Goal: Task Accomplishment & Management: Use online tool/utility

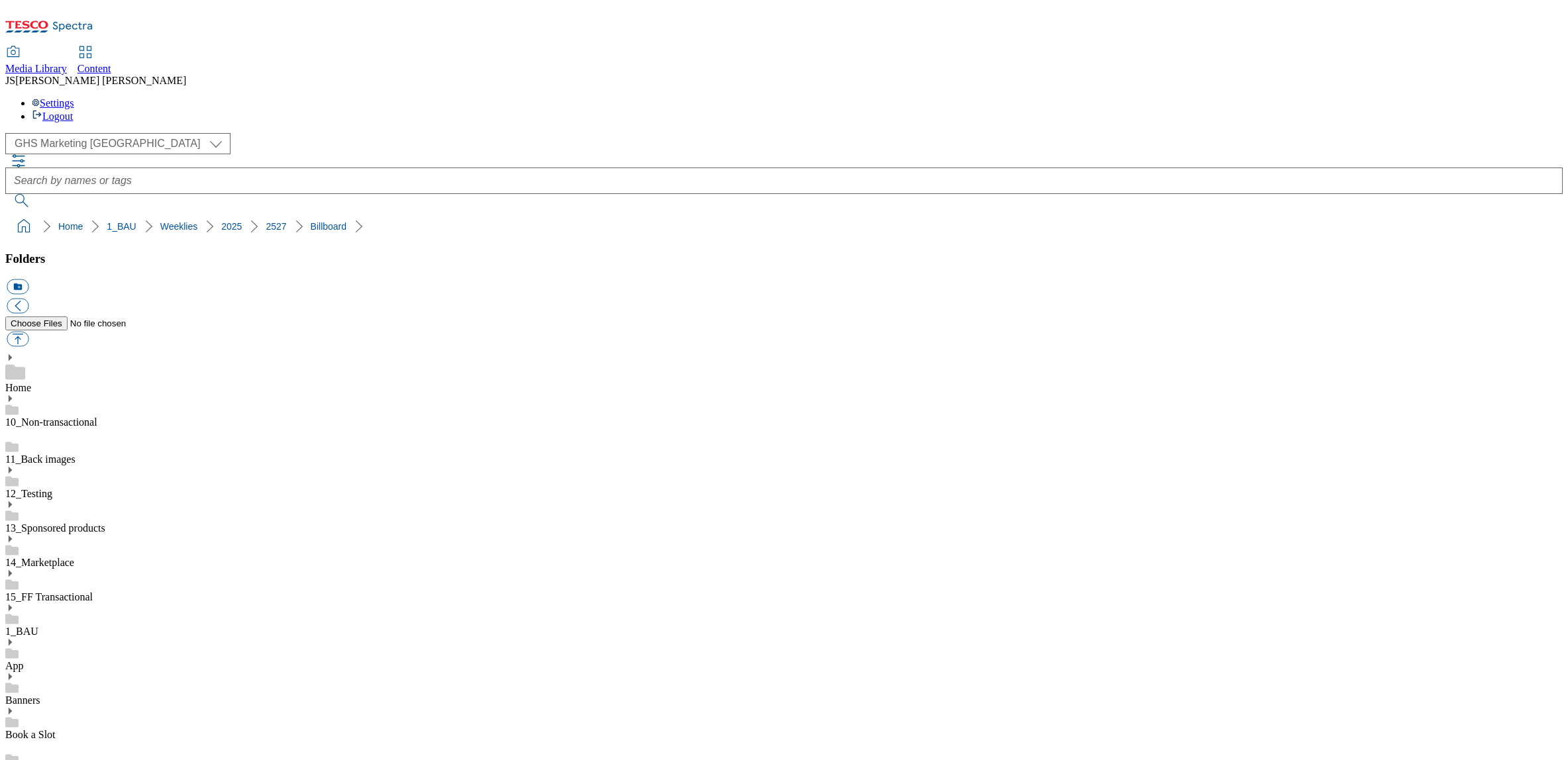
select select "flare-ghs-mktg"
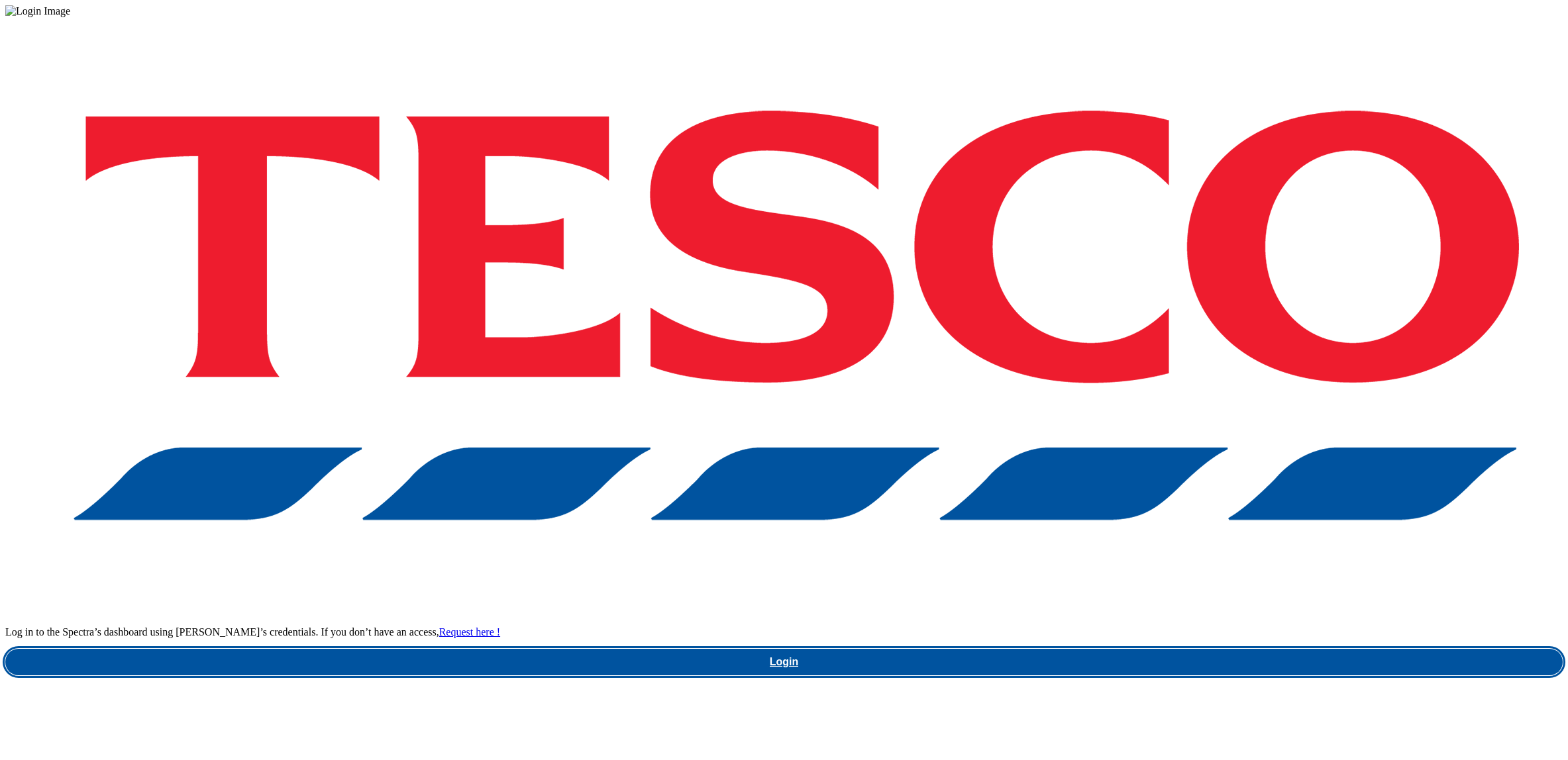
click at [1207, 649] on link "Login" at bounding box center [784, 662] width 1558 height 26
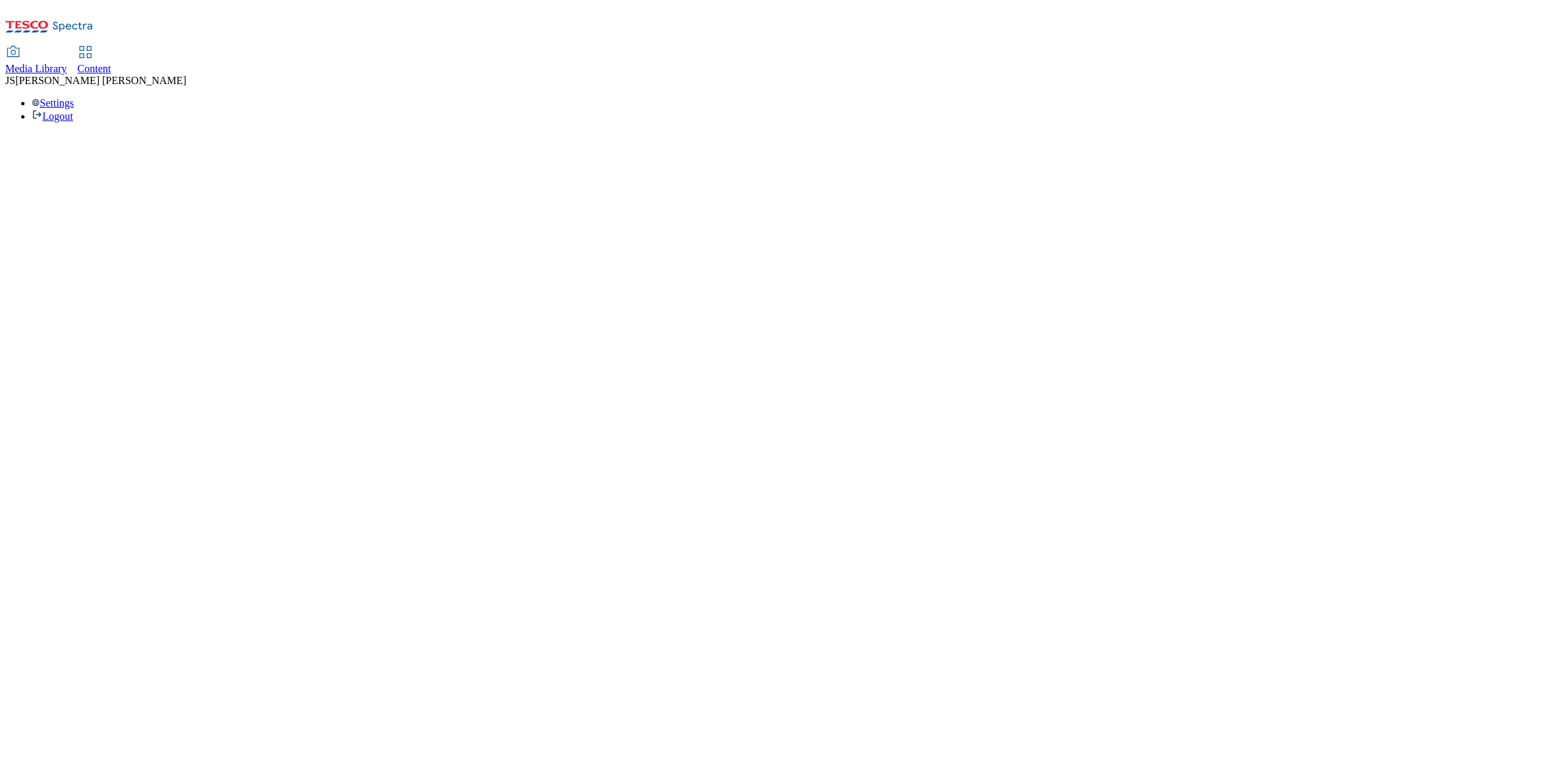
select select "flare-ghs-mktg"
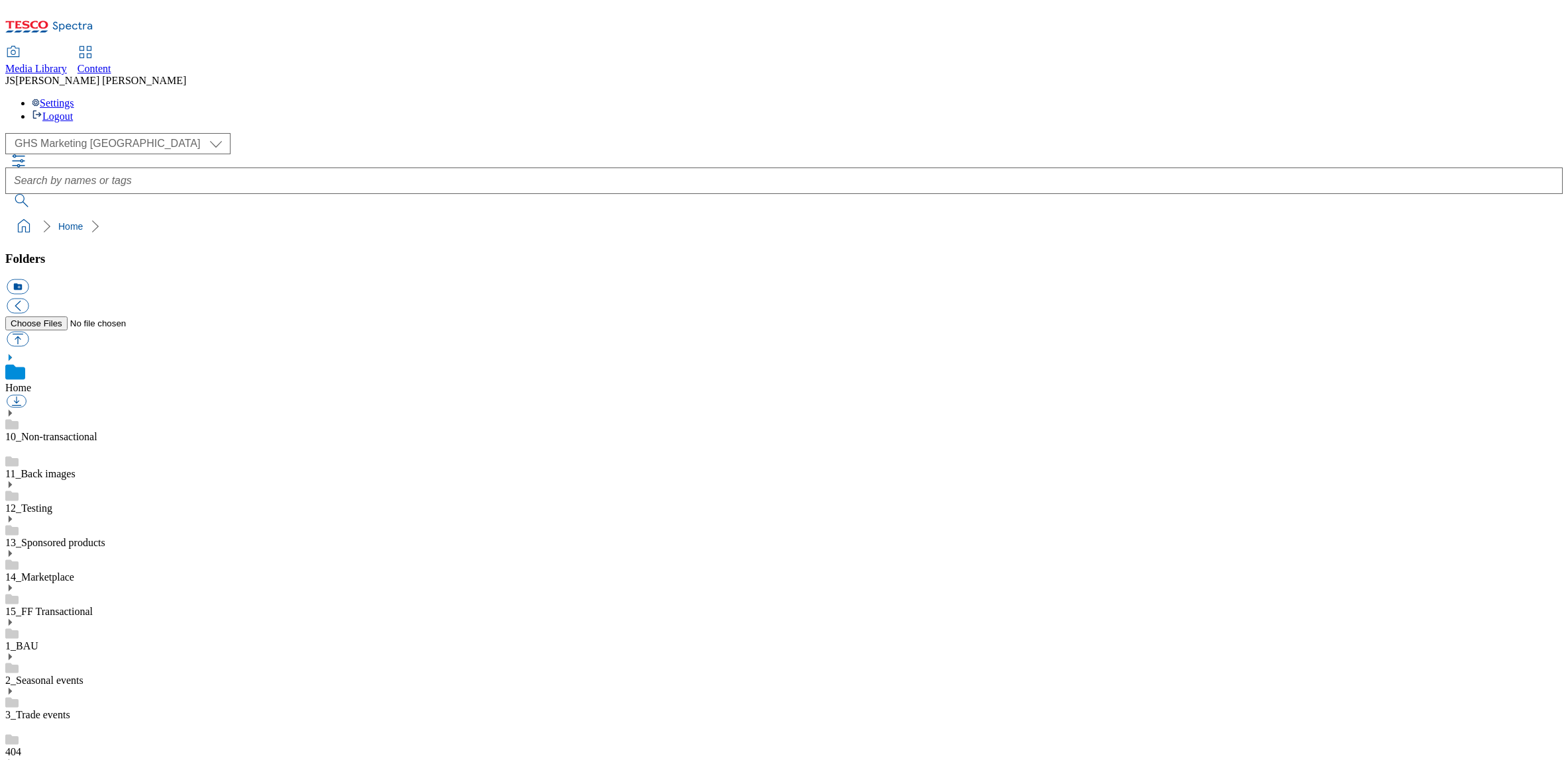
scroll to position [2, 0]
click at [111, 133] on select "Clubcard Marketing Dotcom UK GHS Marketing UK GHS ROI iGHS Marketing CE MCA CZ …" at bounding box center [118, 143] width 225 height 21
click at [9, 133] on select "Clubcard Marketing Dotcom UK GHS Marketing UK GHS ROI iGHS Marketing CE MCA CZ …" at bounding box center [118, 143] width 225 height 21
click at [15, 618] on icon at bounding box center [10, 623] width 9 height 9
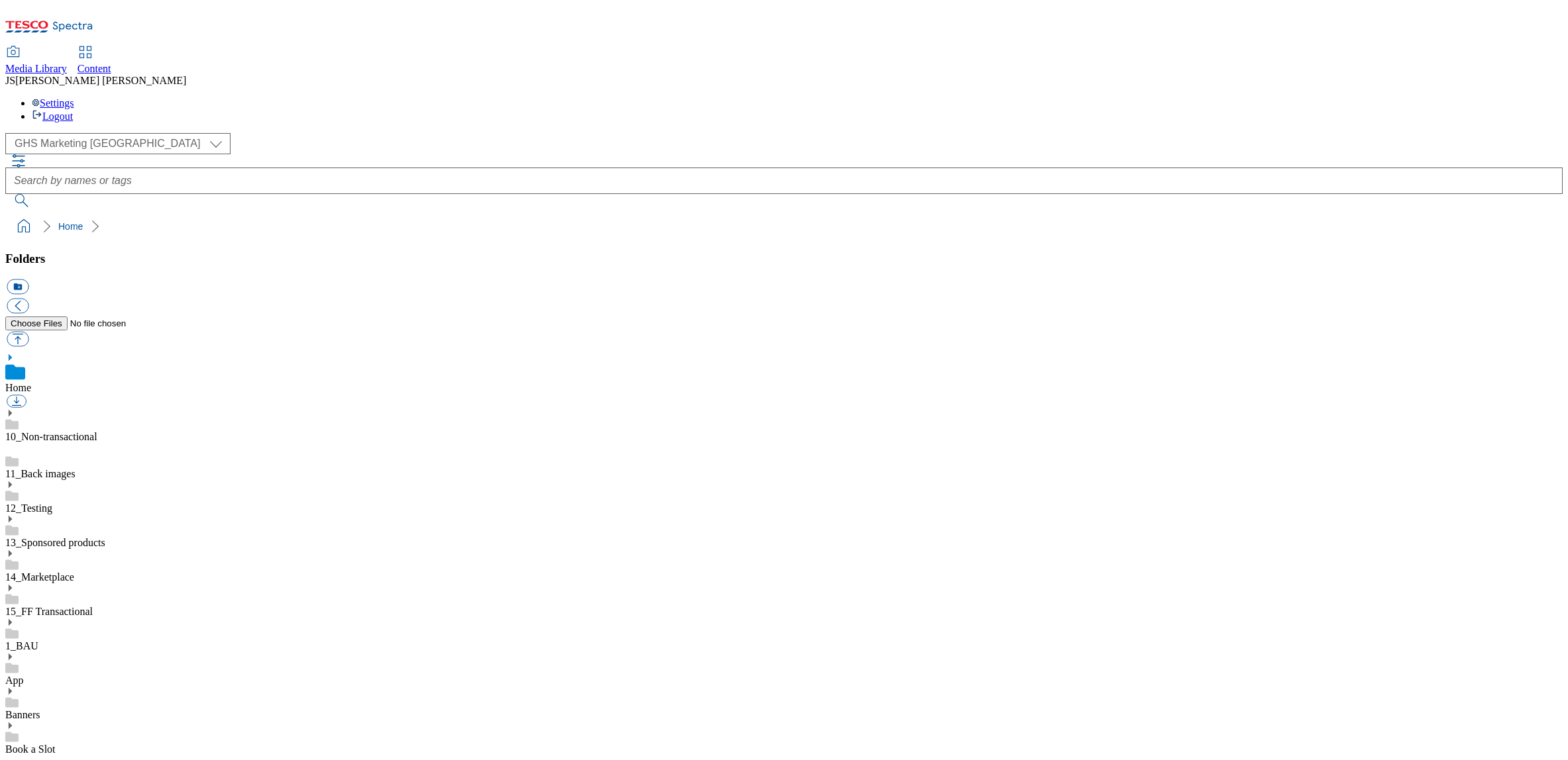
scroll to position [227, 0]
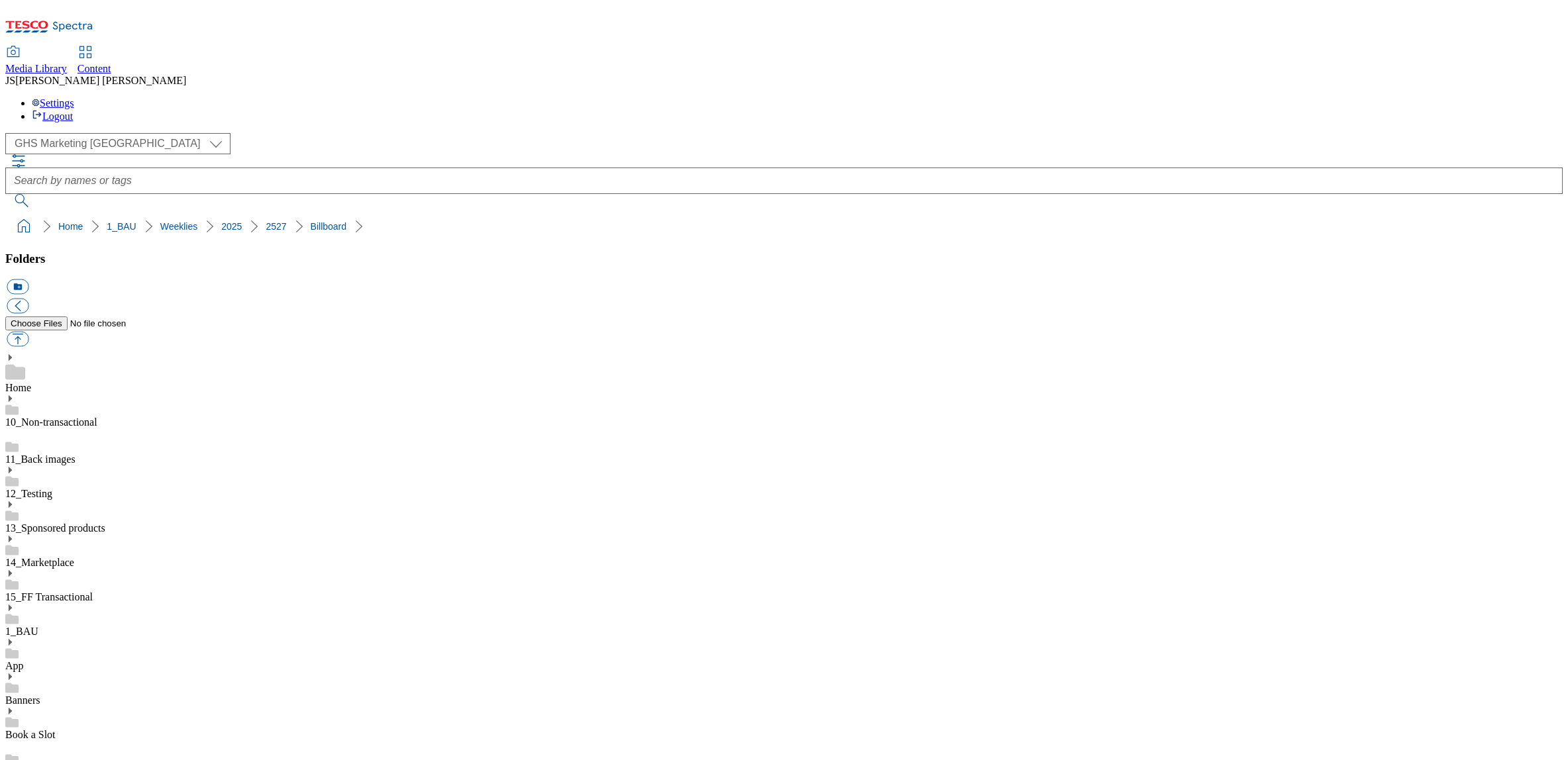
click at [112, 63] on span "Content" at bounding box center [95, 68] width 34 height 11
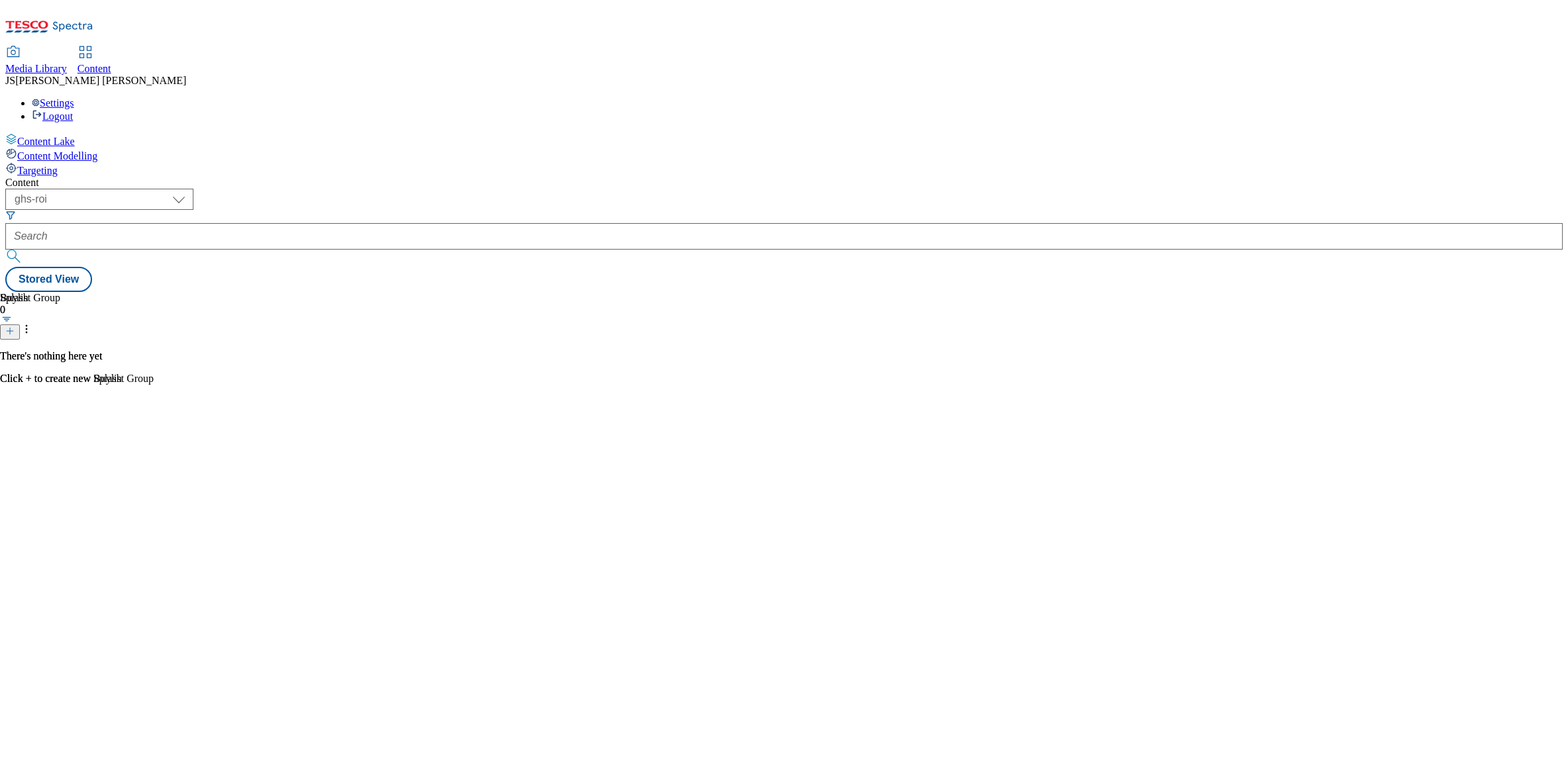
click at [57, 165] on span "Targeting" at bounding box center [37, 170] width 41 height 11
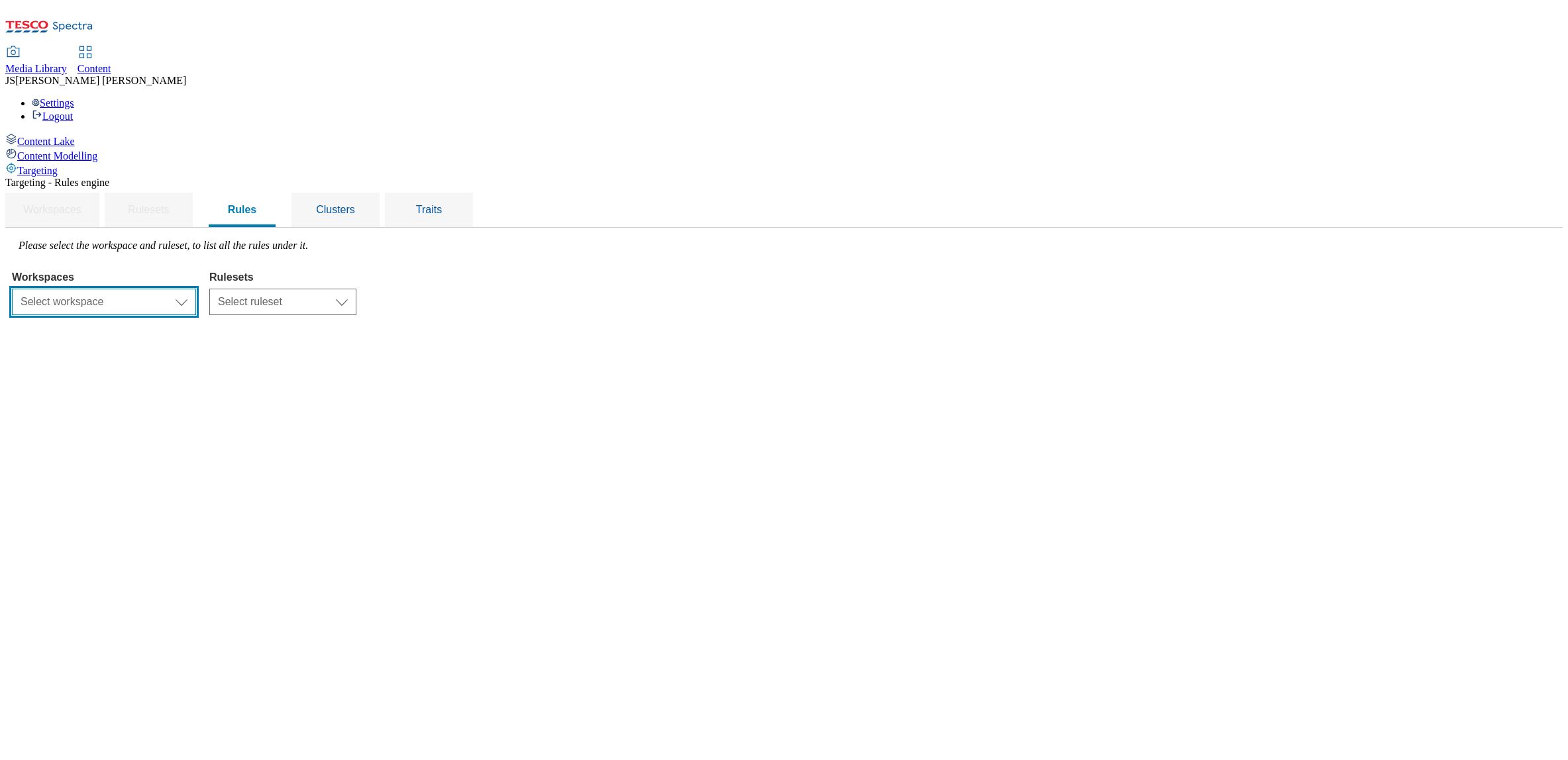
click at [196, 289] on select "Select workspace Content" at bounding box center [104, 302] width 184 height 26
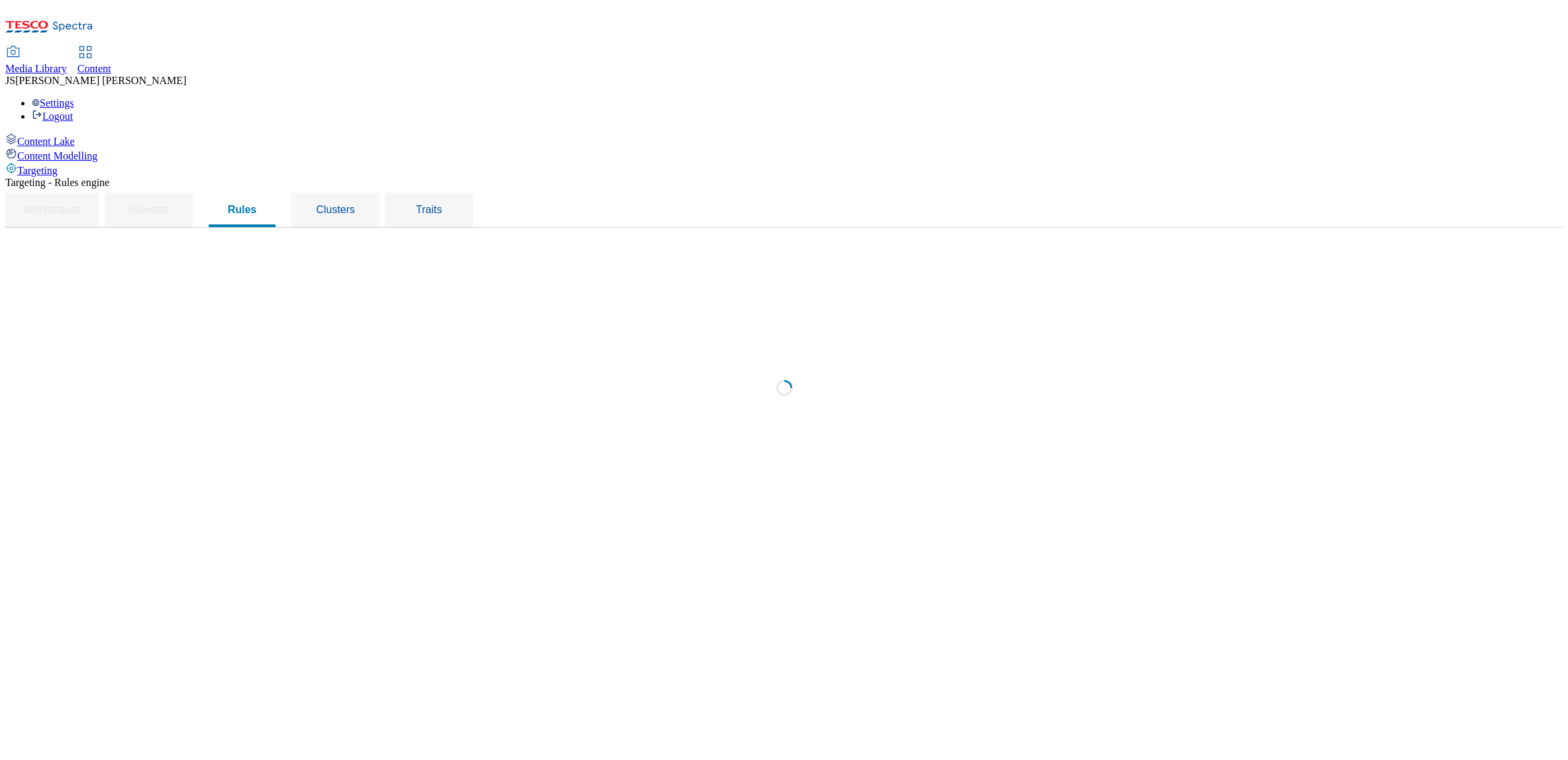
select select "f510054f-adaa-4692-b570-80fa3897127a"
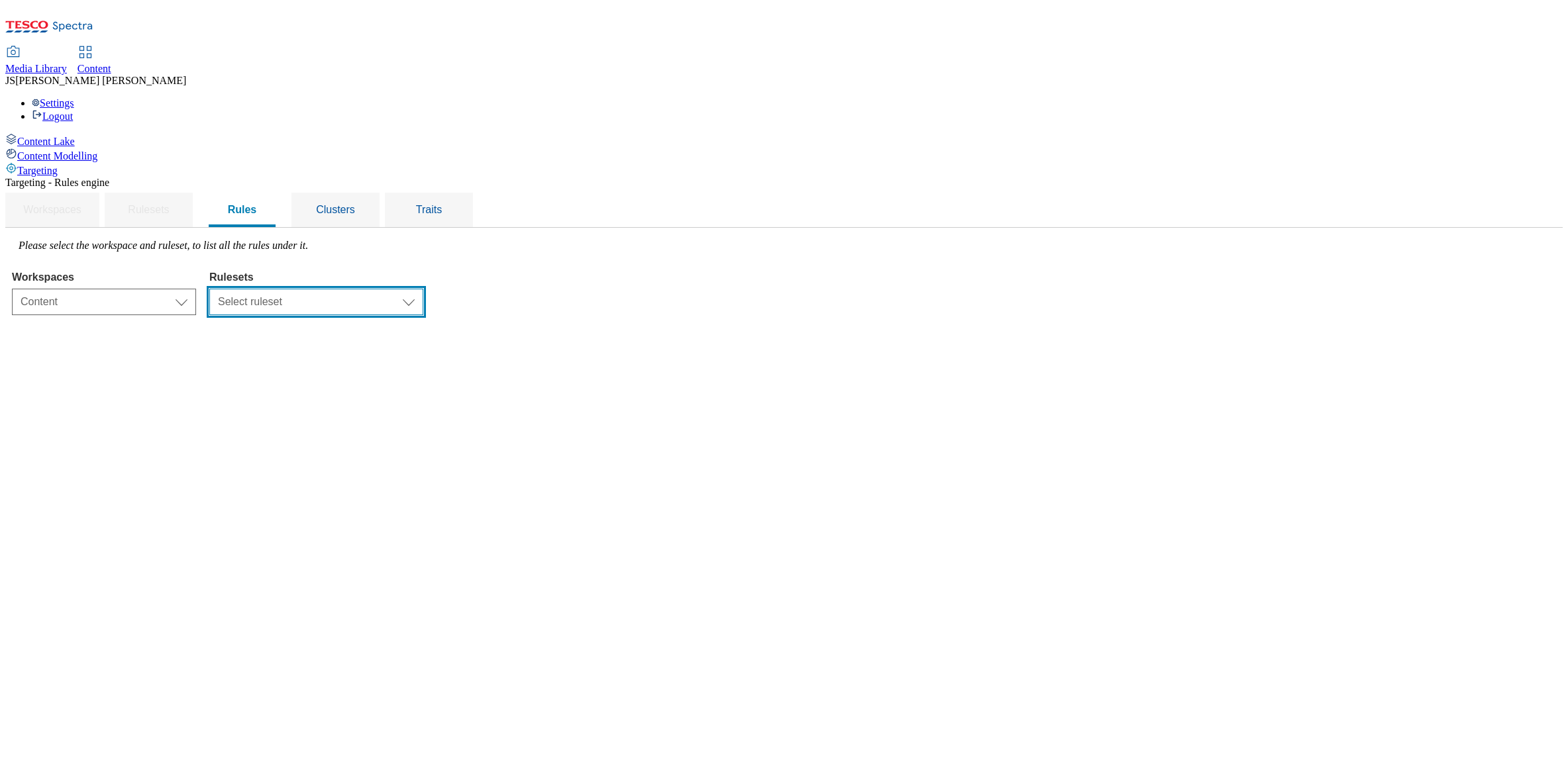
click at [423, 289] on select "Select ruleset clubcard-roi clubcard-website customer-engagement dotcom-roi ghs…" at bounding box center [317, 302] width 214 height 26
select select "48eb89cc-c22c-49b3-9be3-6f8cd5821d05"
click at [376, 289] on select "Select ruleset clubcard-roi clubcard-website customer-engagement dotcom-roi ghs…" at bounding box center [317, 302] width 214 height 26
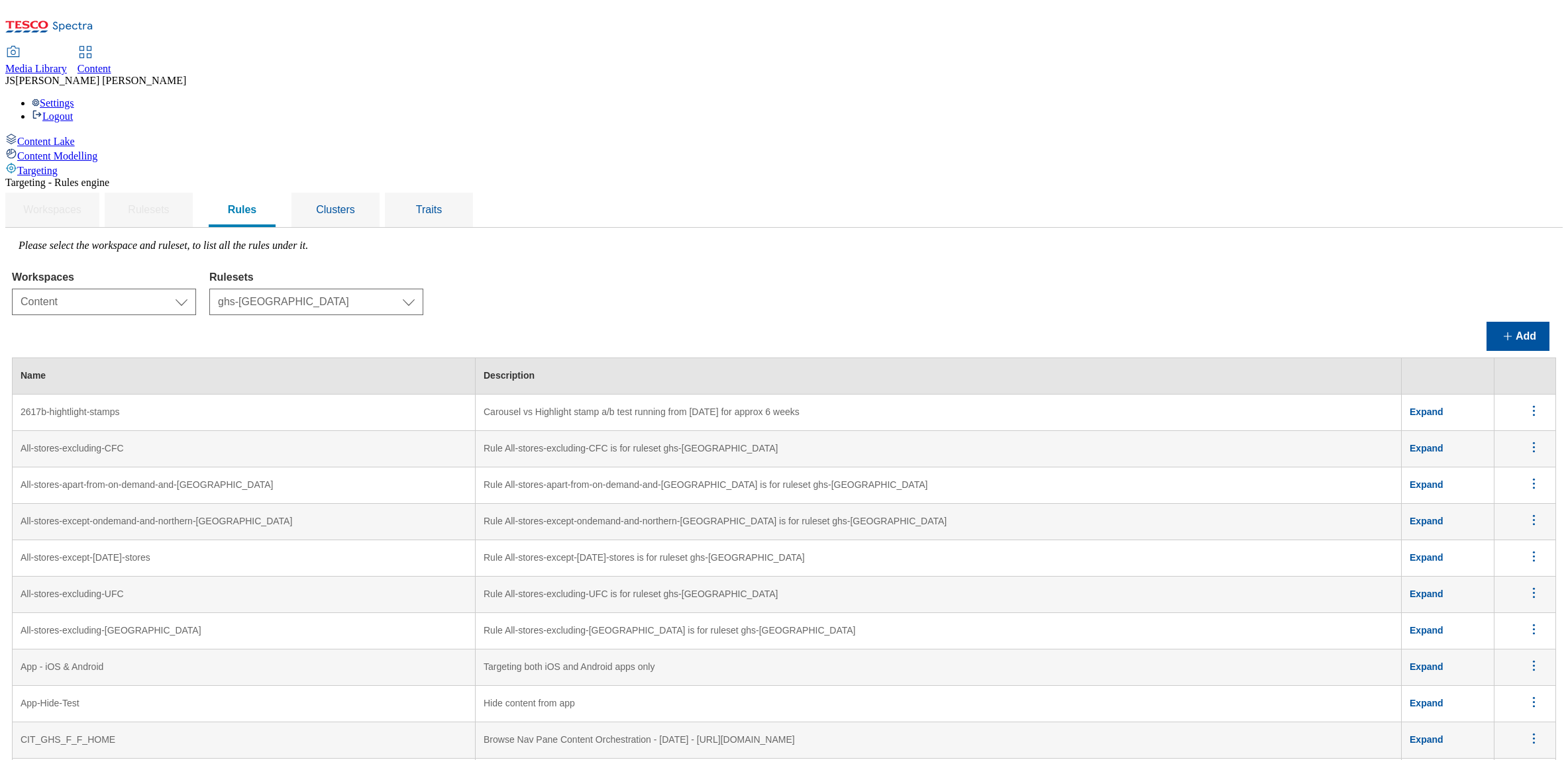
scroll to position [3918, 0]
drag, startPoint x: 188, startPoint y: 401, endPoint x: 304, endPoint y: 406, distance: 116.1
copy td "Whoosh - Large stores"
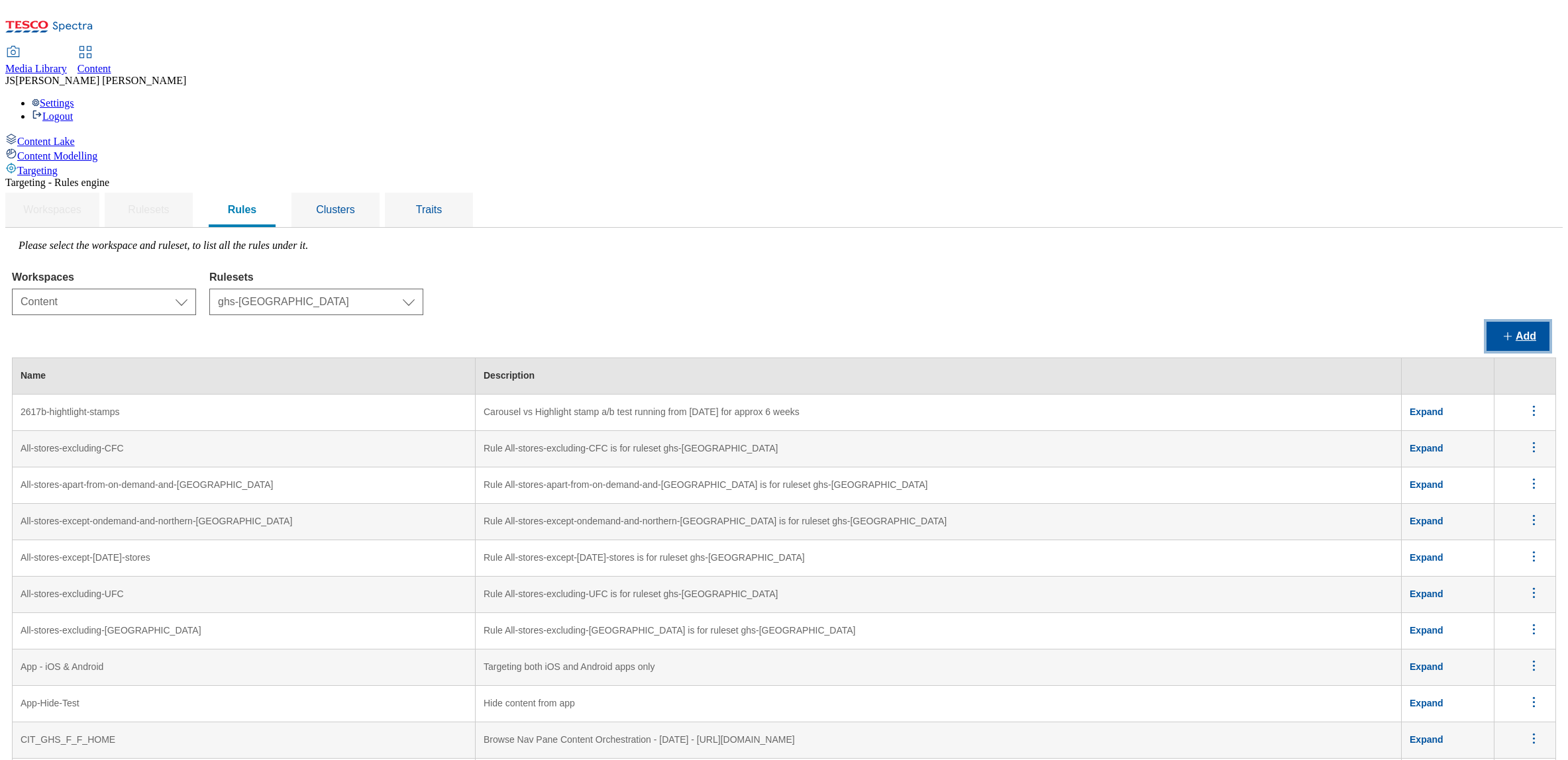
click at [1515, 322] on button "Add" at bounding box center [1518, 336] width 63 height 29
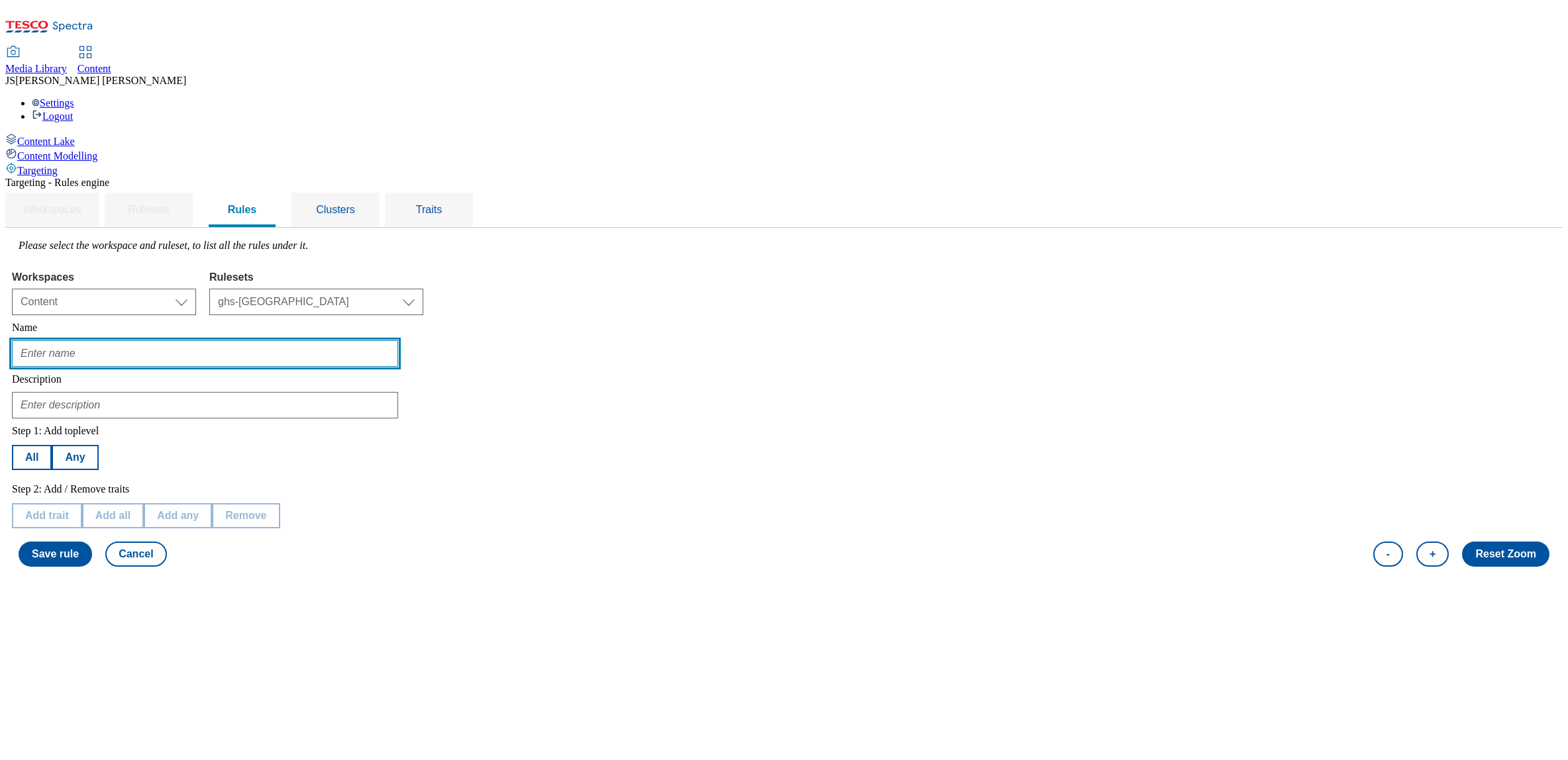
click at [210, 340] on input "text" at bounding box center [205, 353] width 386 height 26
paste input "Whoosh - Large stores"
drag, startPoint x: 239, startPoint y: 256, endPoint x: 306, endPoint y: 258, distance: 67.0
click at [306, 340] on input "Whoosh - Large stores" at bounding box center [205, 353] width 386 height 26
type input "Whoosh - Express stores"
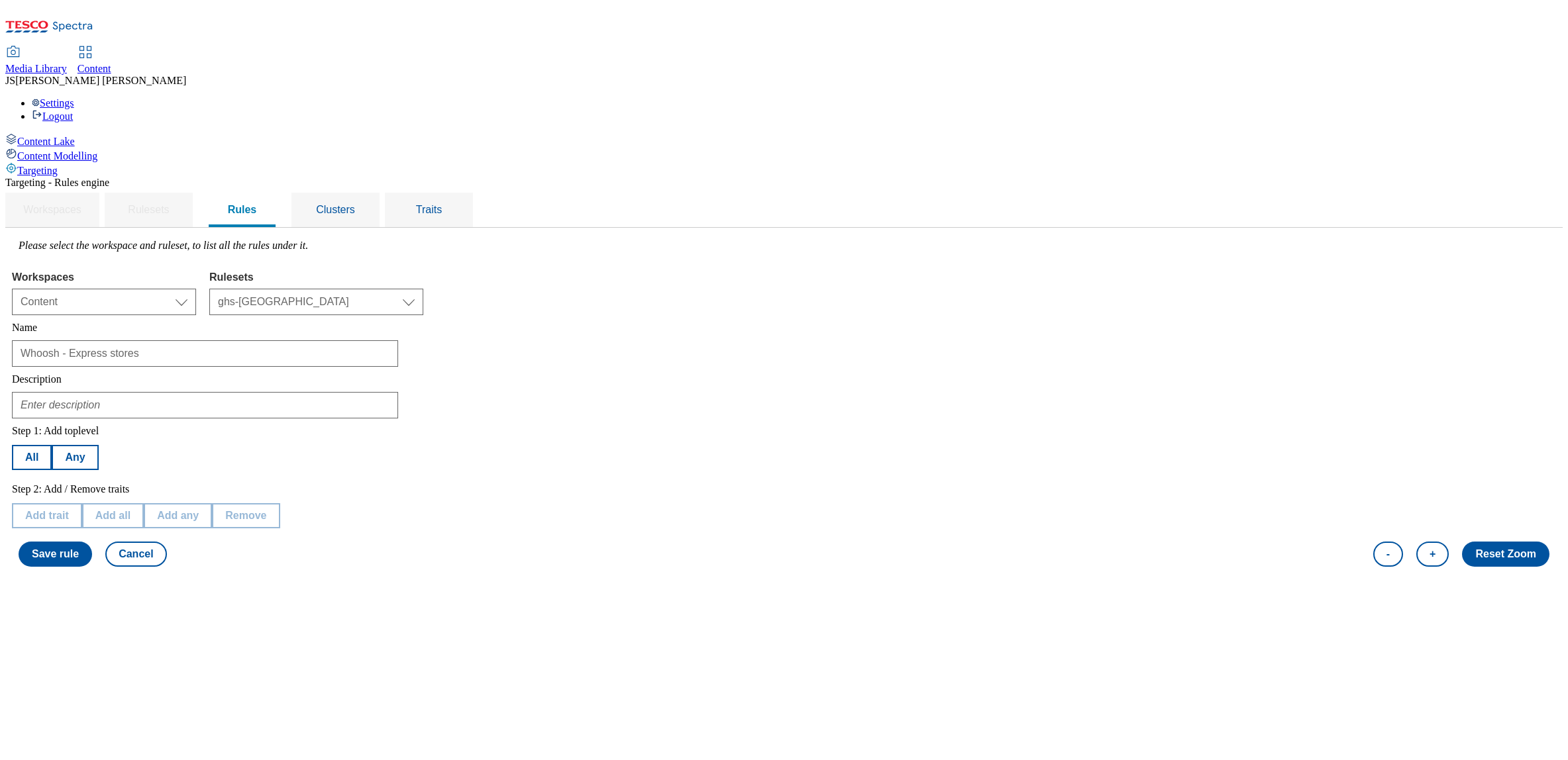
click at [57, 162] on div "Targeting" at bounding box center [784, 170] width 1558 height 15
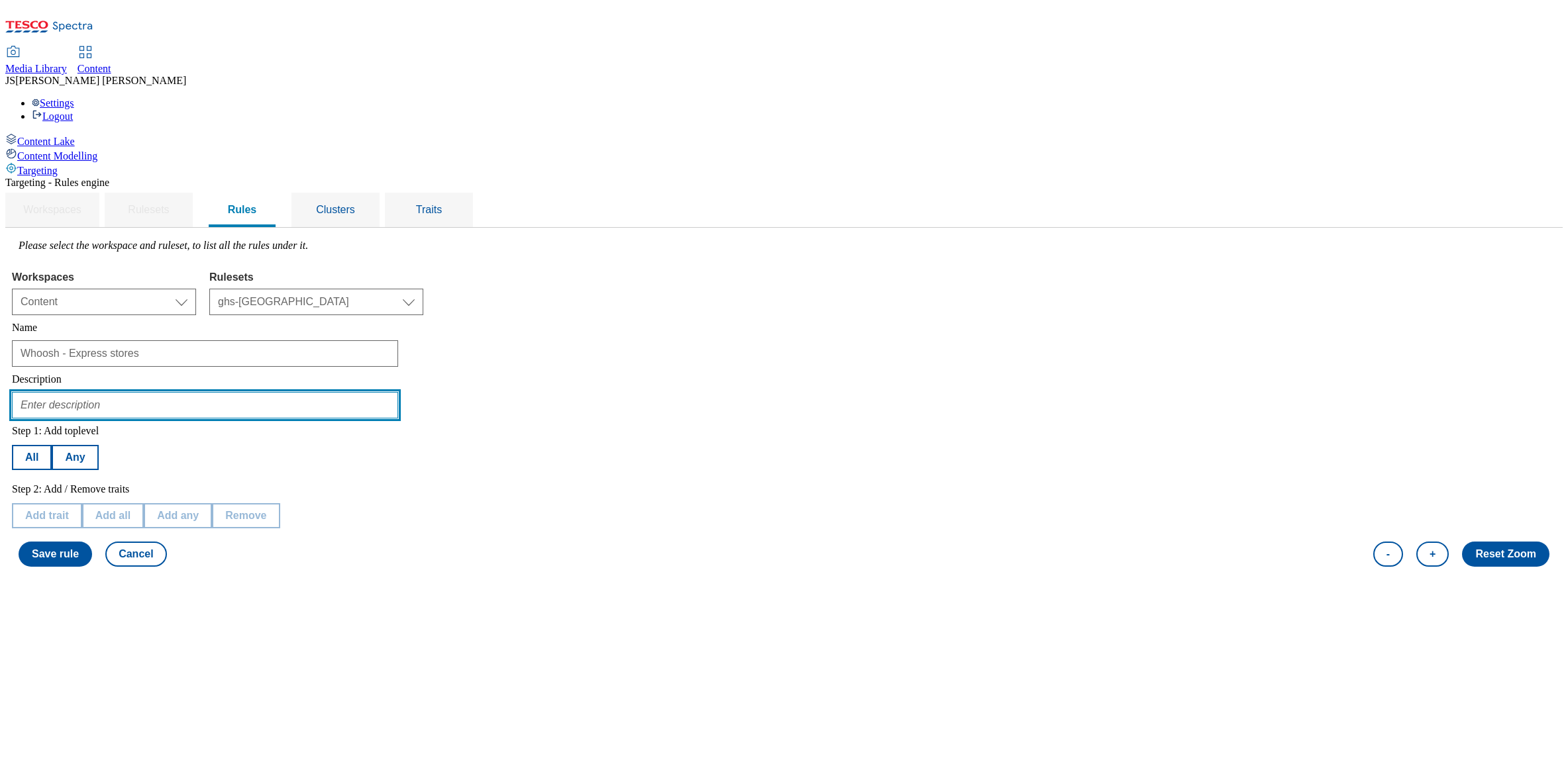
click at [214, 392] on input "text" at bounding box center [205, 405] width 386 height 26
type input "Whoosh Express store targeting"
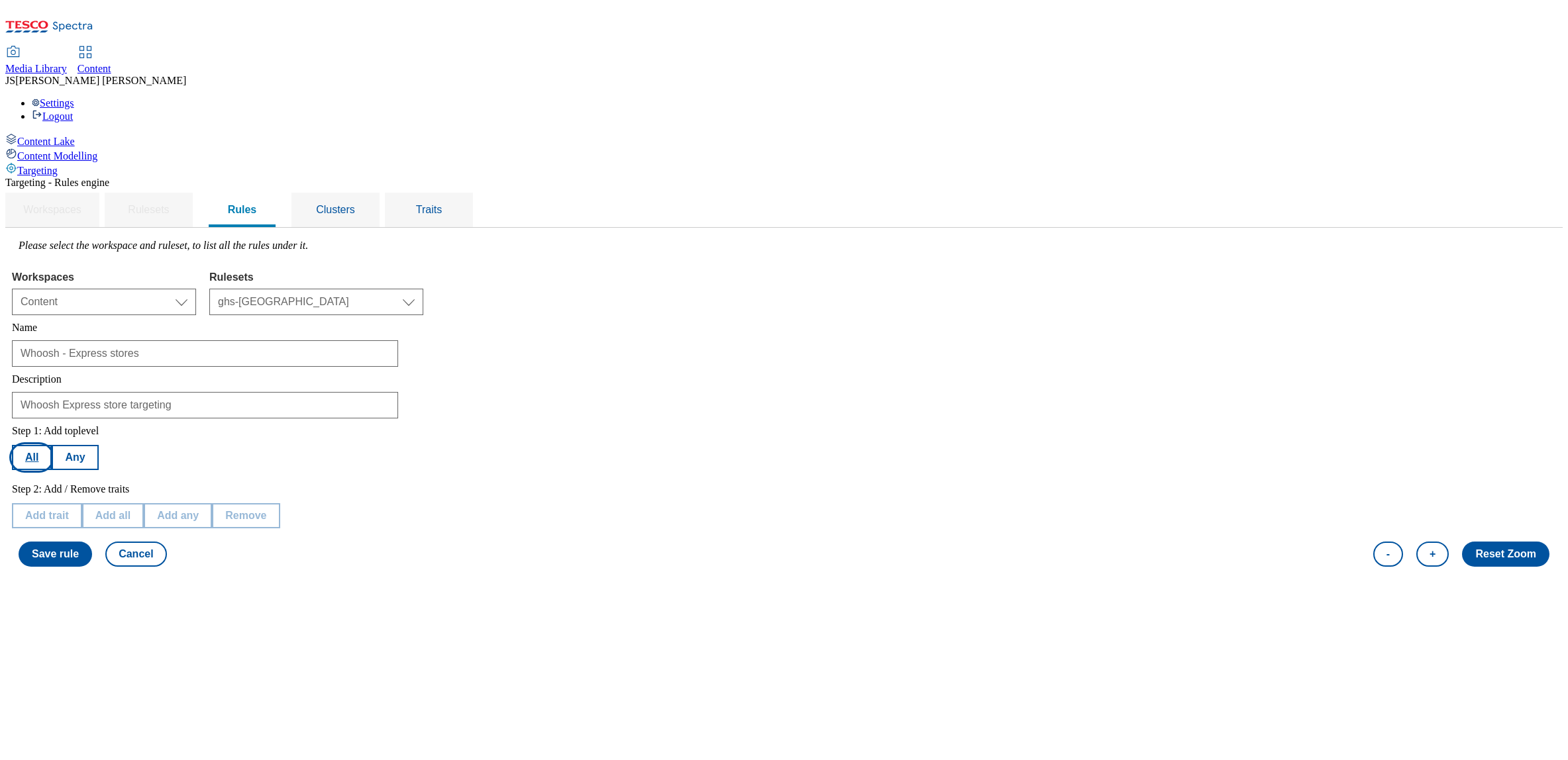
click at [51, 445] on button "All" at bounding box center [32, 457] width 40 height 25
click at [98, 445] on button "Any" at bounding box center [74, 457] width 47 height 25
click at [51, 445] on button "All" at bounding box center [32, 457] width 40 height 25
click at [82, 503] on button "Add trait" at bounding box center [47, 515] width 70 height 25
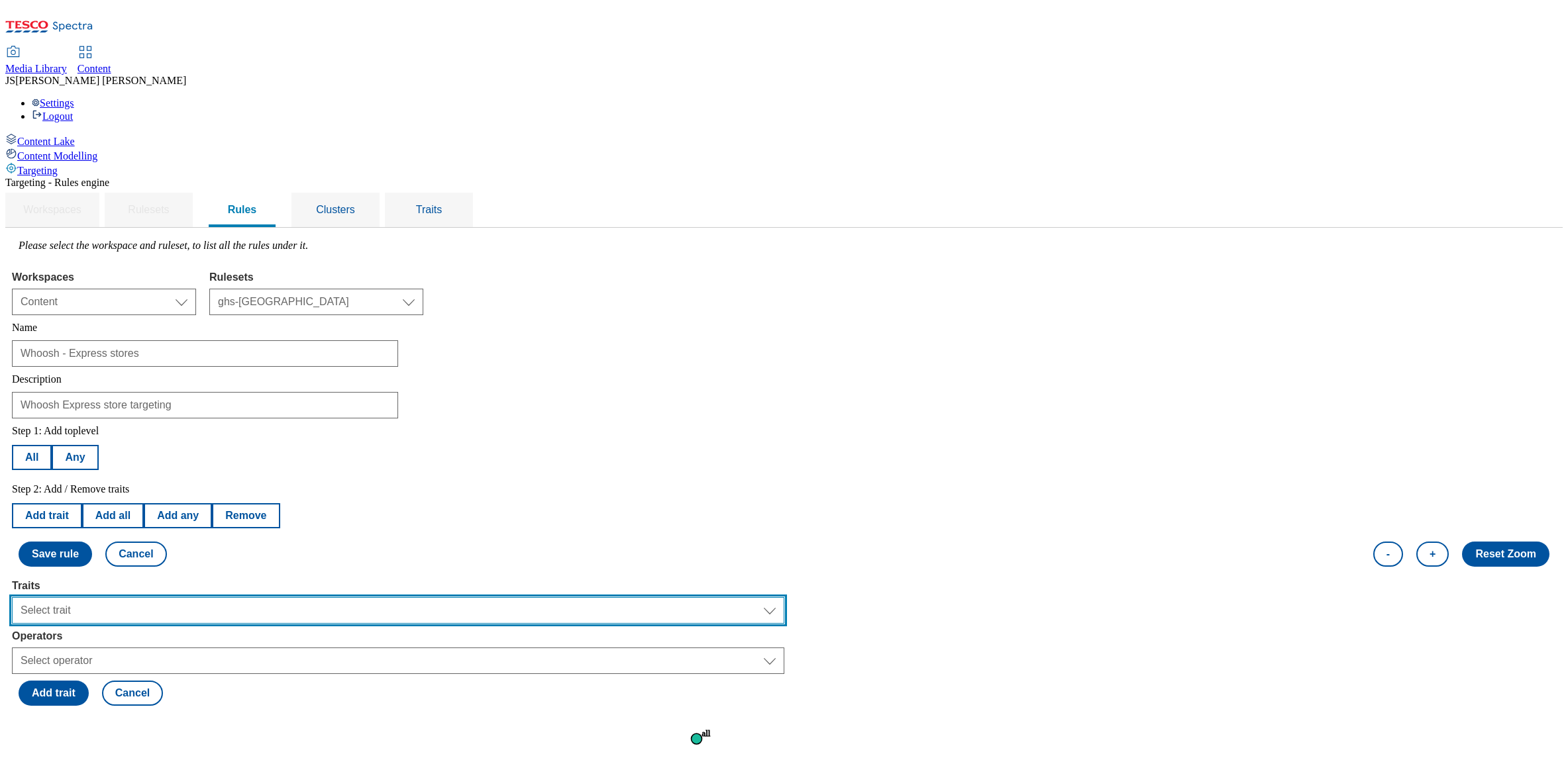
click at [241, 597] on select "Select trait Languages Segments Operating System Content Type Variant ID Store-…" at bounding box center [398, 610] width 773 height 26
select select "locationCluster"
click at [179, 597] on select "Select trait Languages Segments Operating System Content Type Variant ID Store-…" at bounding box center [398, 610] width 773 height 26
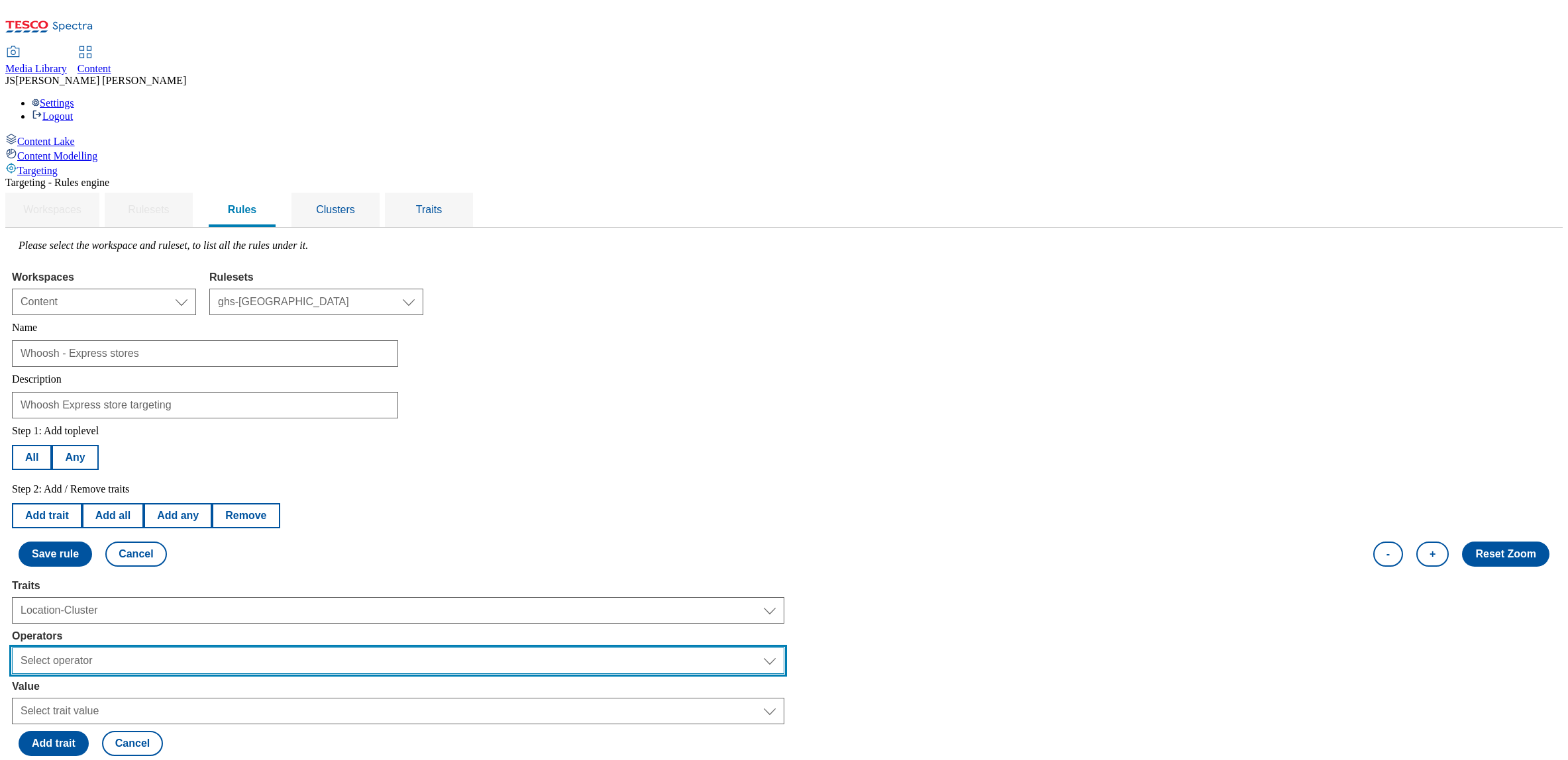
click at [214, 648] on select "Select operator Equals to Not Contains Not Equals Contains" at bounding box center [398, 661] width 773 height 26
select select "notequals"
click at [179, 648] on select "Select operator Equals to Not Contains Not Equals Contains" at bounding box center [398, 661] width 773 height 26
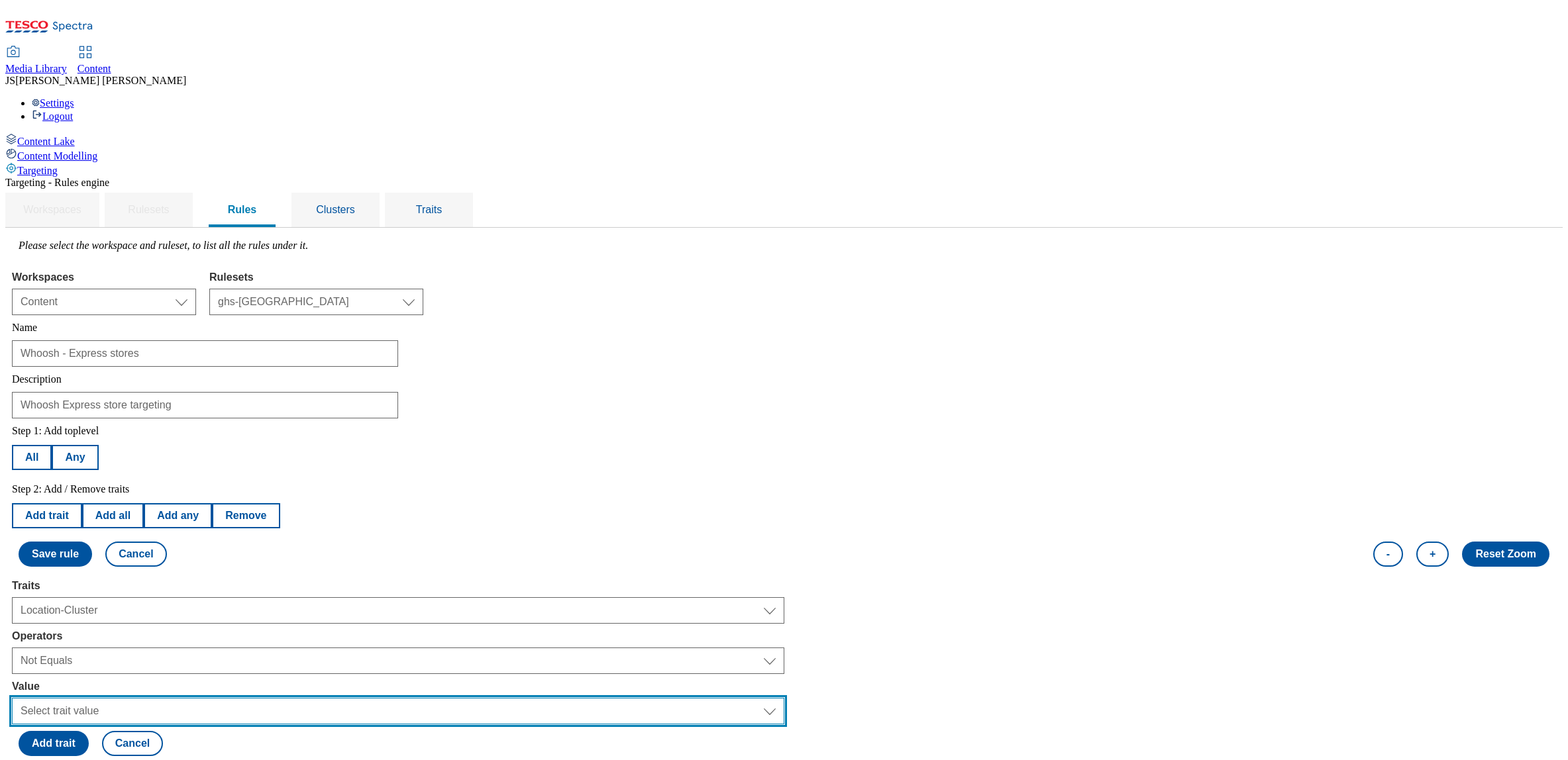
click at [212, 698] on select "Select trait value" at bounding box center [398, 711] width 773 height 26
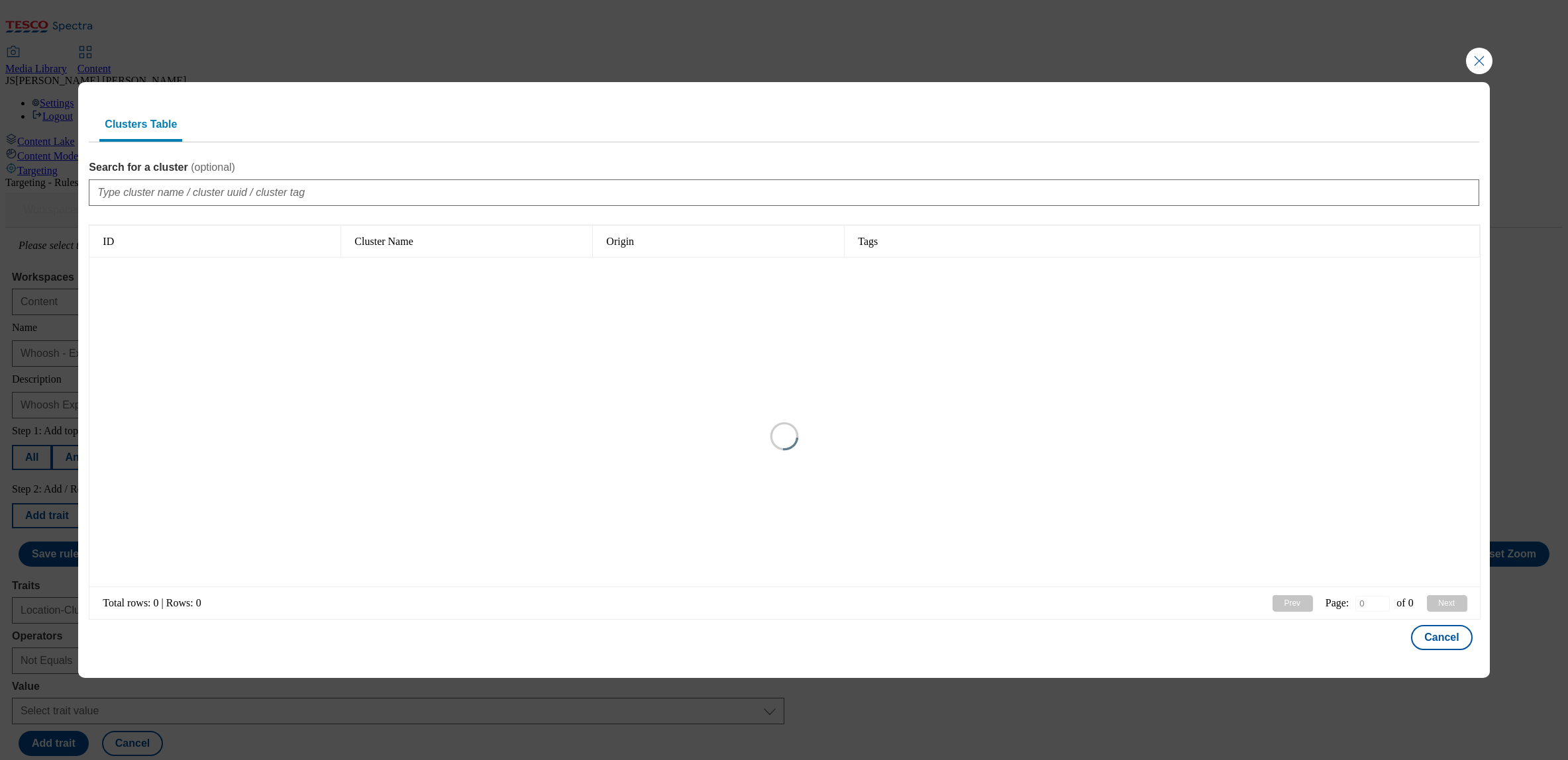
type input "1"
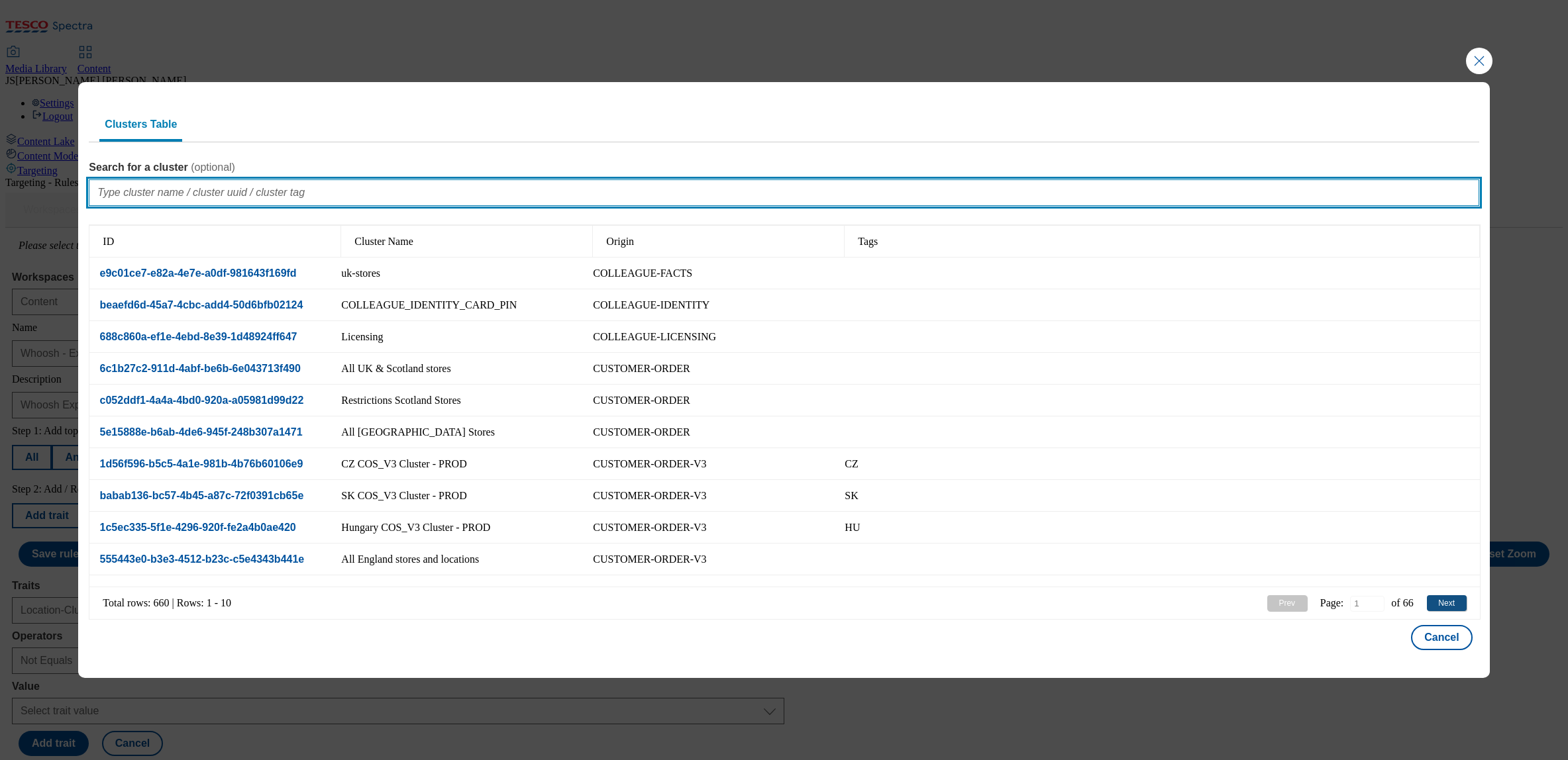
click at [122, 193] on input "Search for a cluster ( optional )" at bounding box center [783, 192] width 1390 height 26
type input "whoosh - lar"
type input "0"
type input "whoosh - larg"
type input "1"
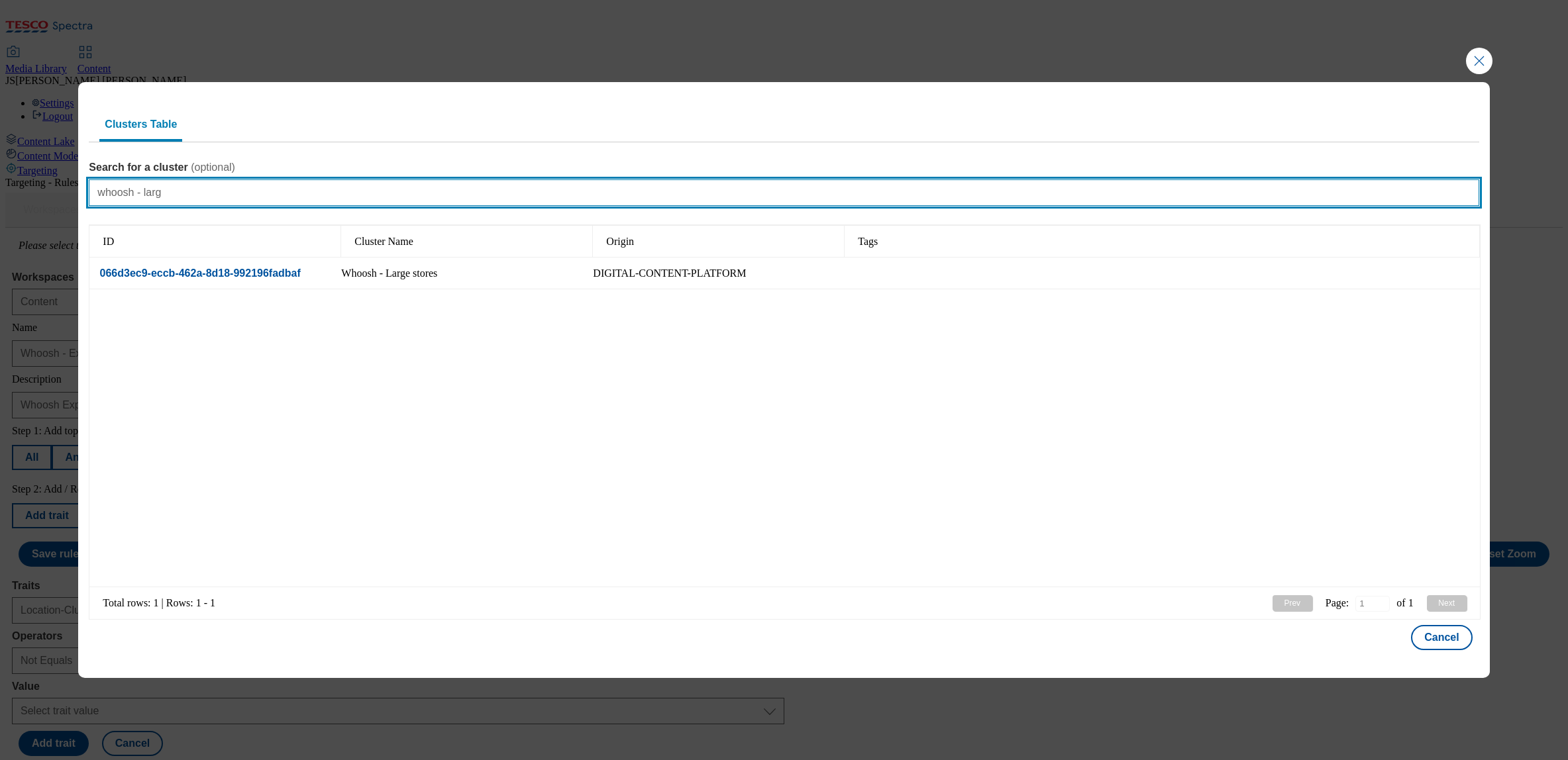
type input "whoosh - large"
type input "1"
type input "whoosh - large"
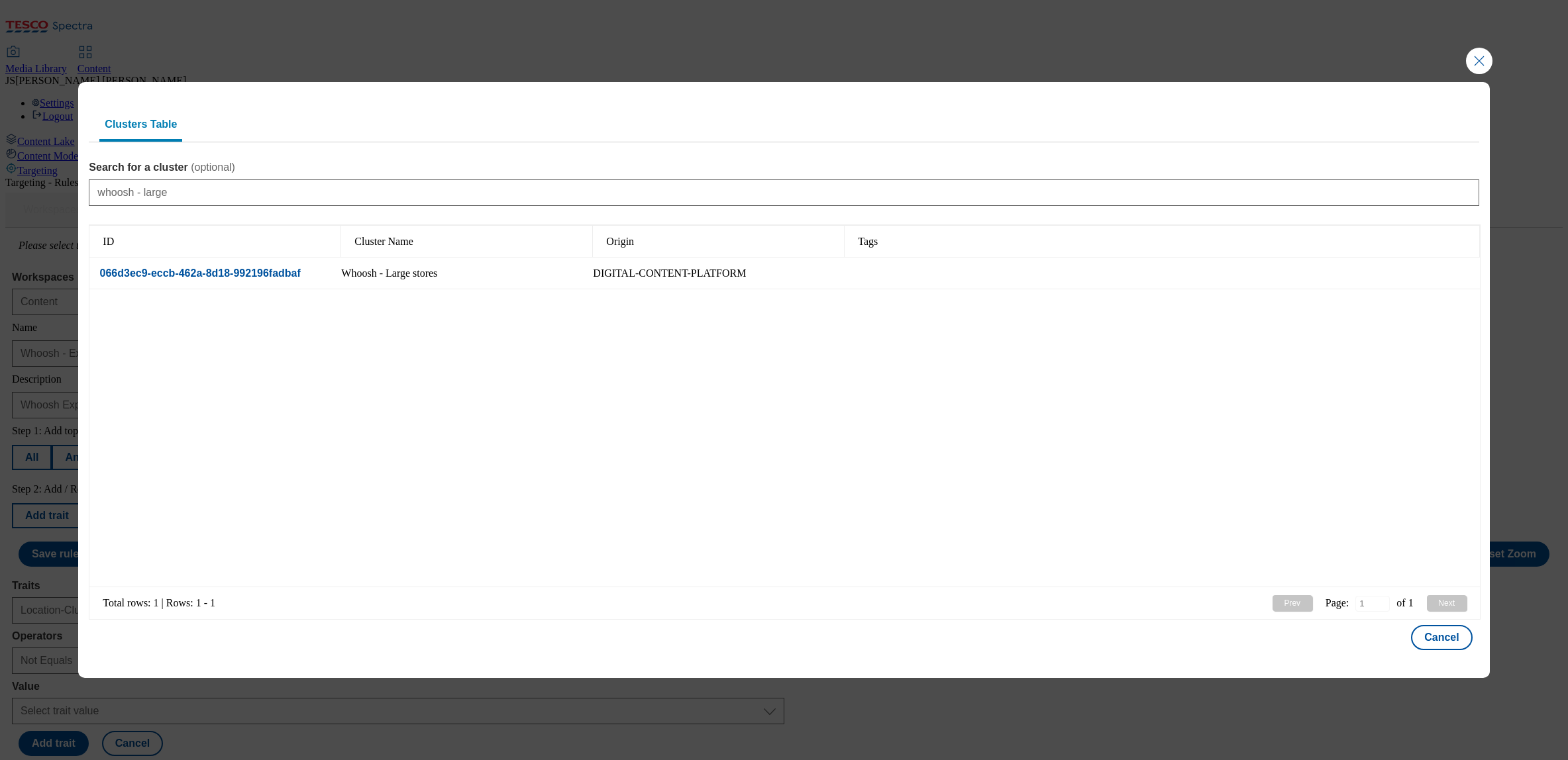
click at [204, 270] on div "066d3ec9-eccb-462a-8d18-992196fadbaf" at bounding box center [194, 274] width 210 height 12
select select "066d3ec9-eccb-462a-8d18-992196fadbaf"
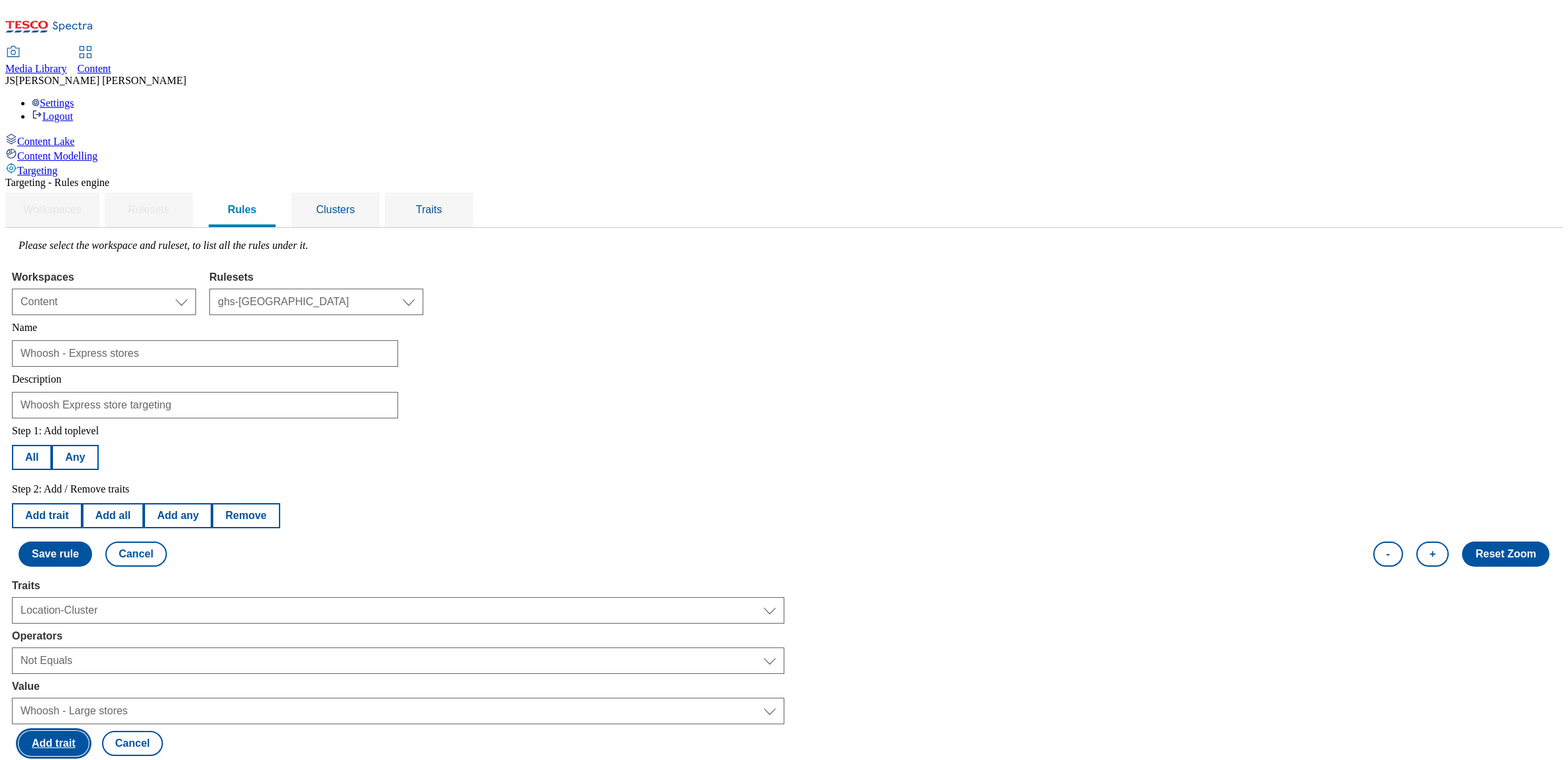
click at [89, 731] on button "Add trait" at bounding box center [53, 743] width 70 height 25
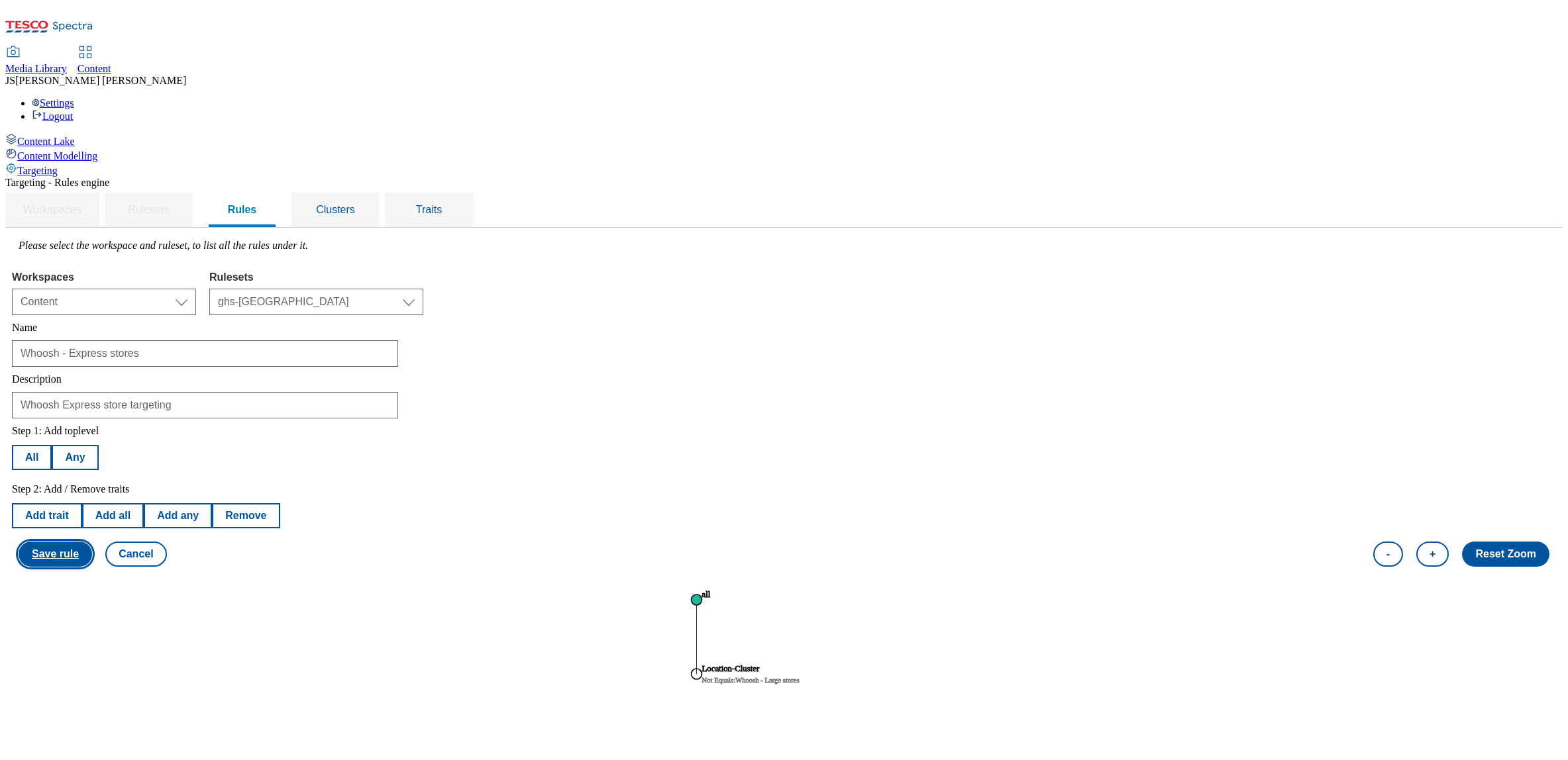
click at [92, 542] on button "Save rule" at bounding box center [55, 554] width 74 height 25
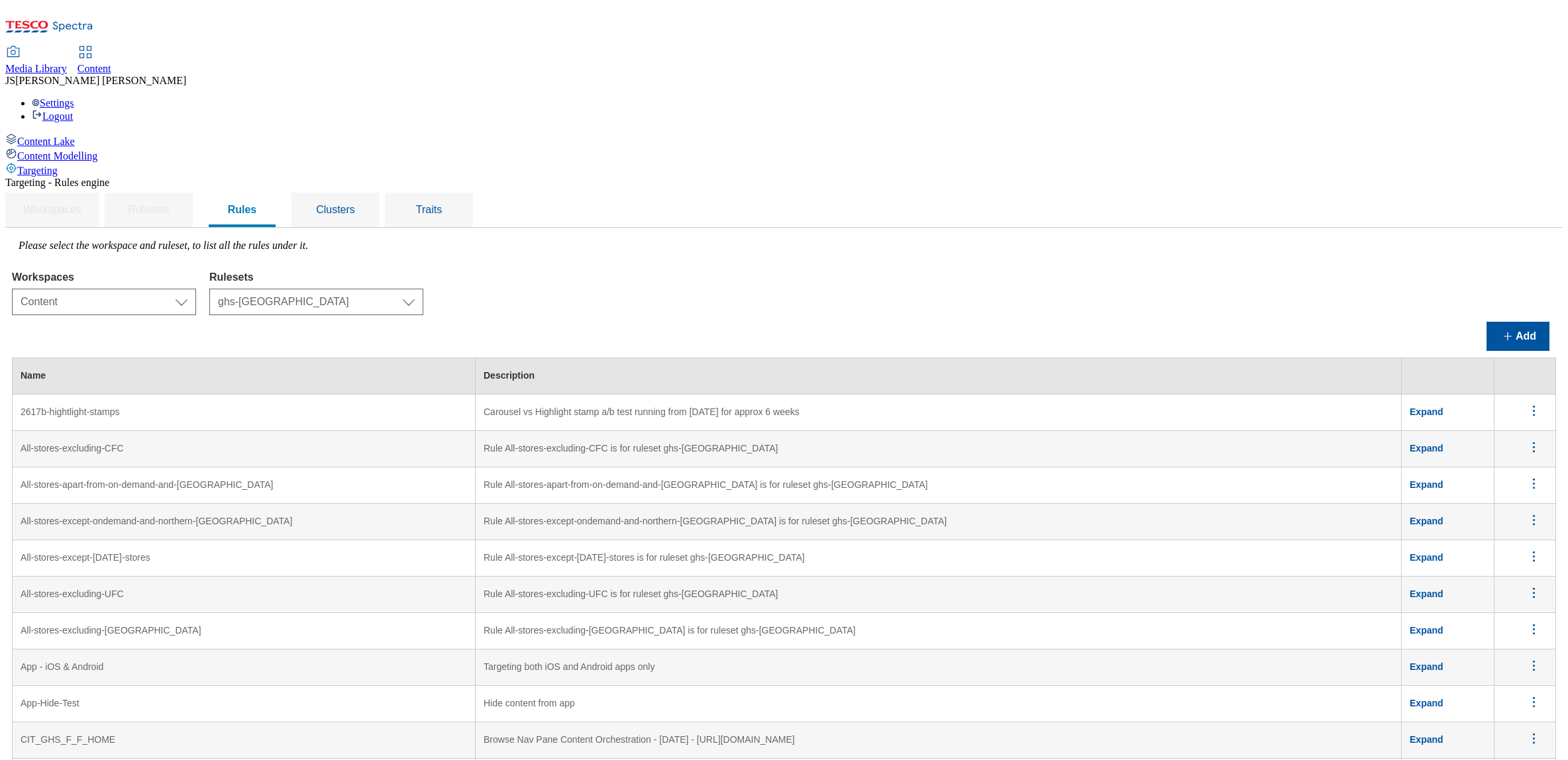
click at [79, 22] on icon at bounding box center [72, 26] width 40 height 10
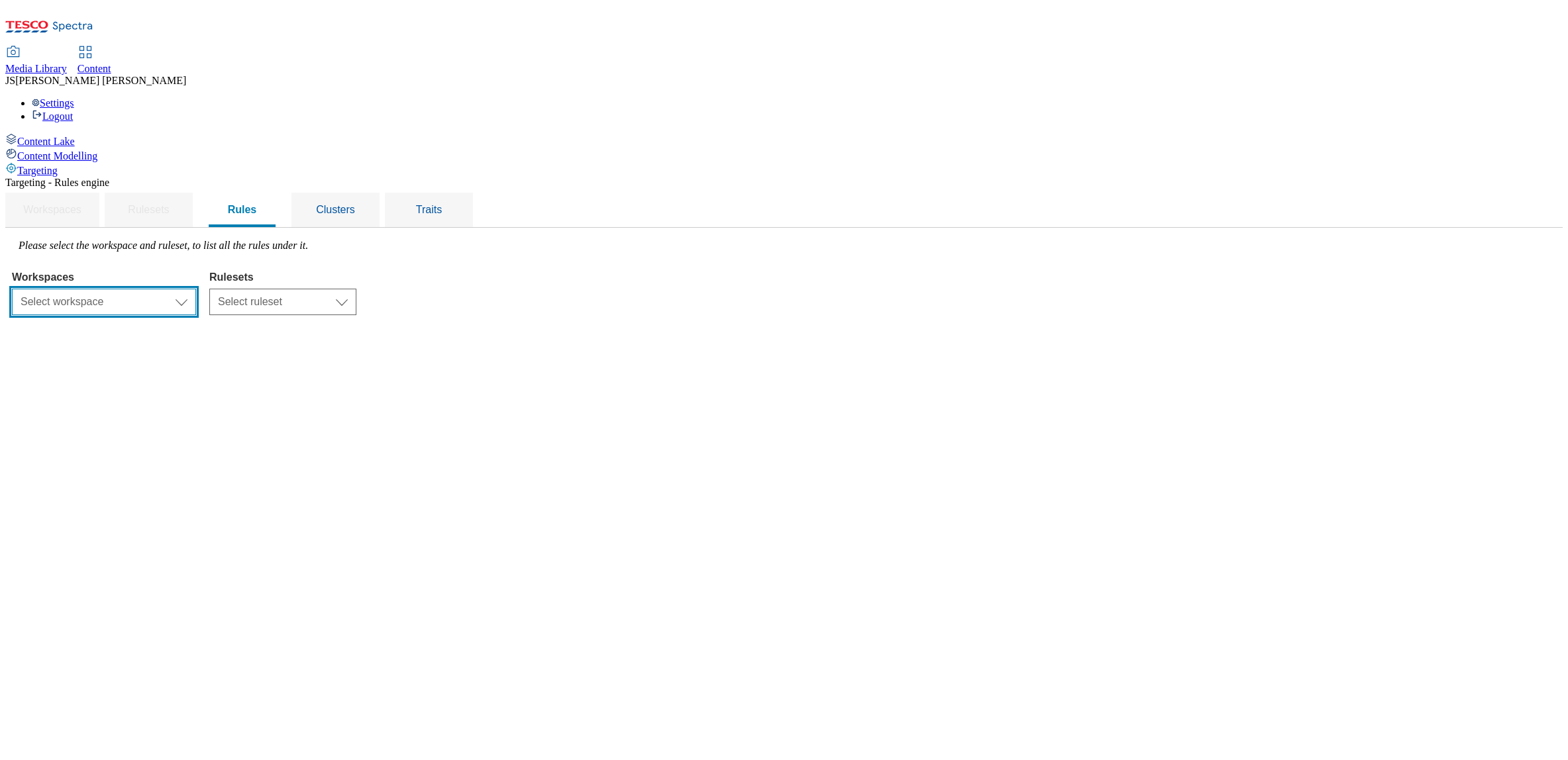
click at [196, 289] on select "Select workspace Content" at bounding box center [104, 302] width 184 height 26
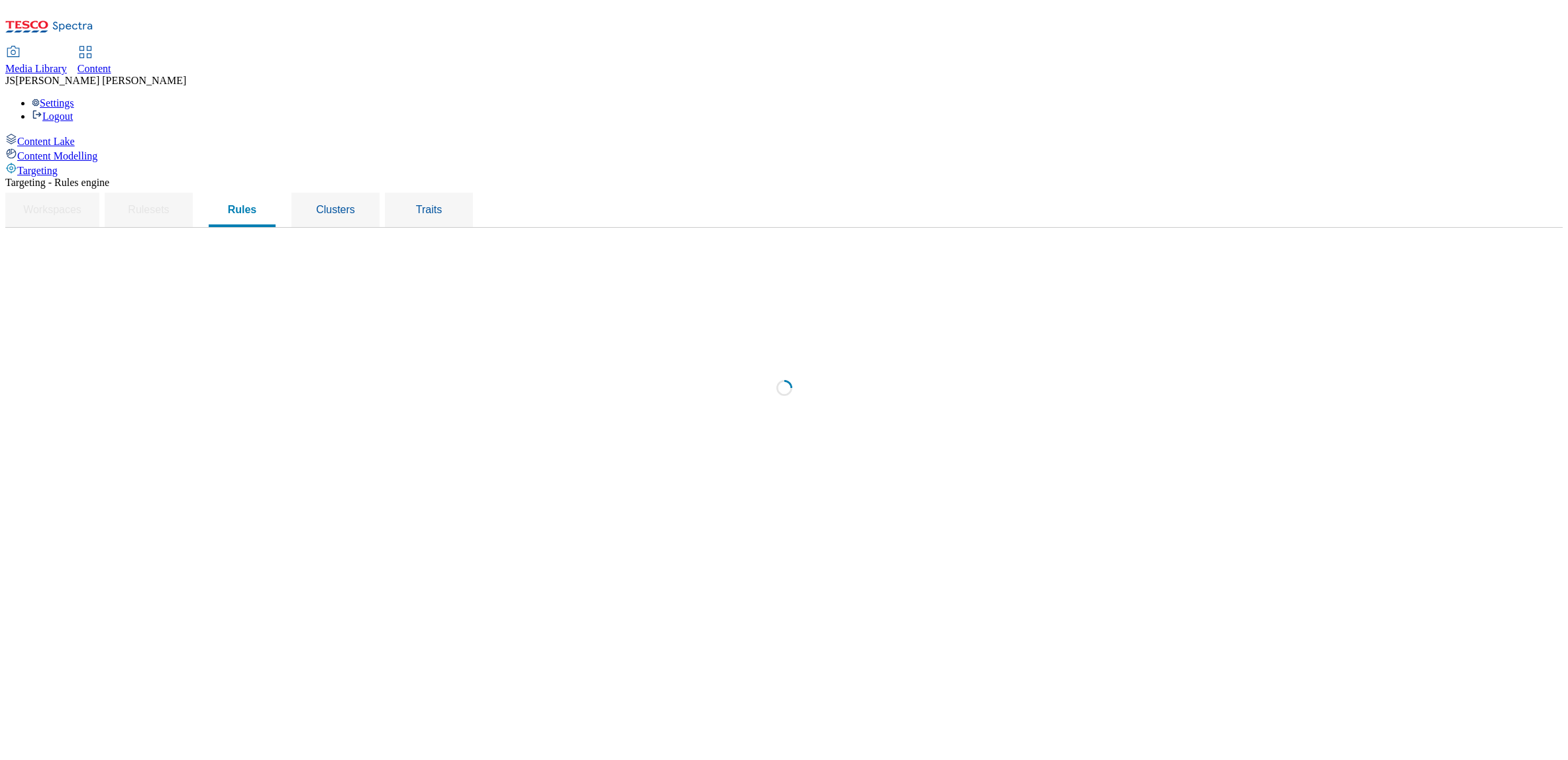
select select "f510054f-adaa-4692-b570-80fa3897127a"
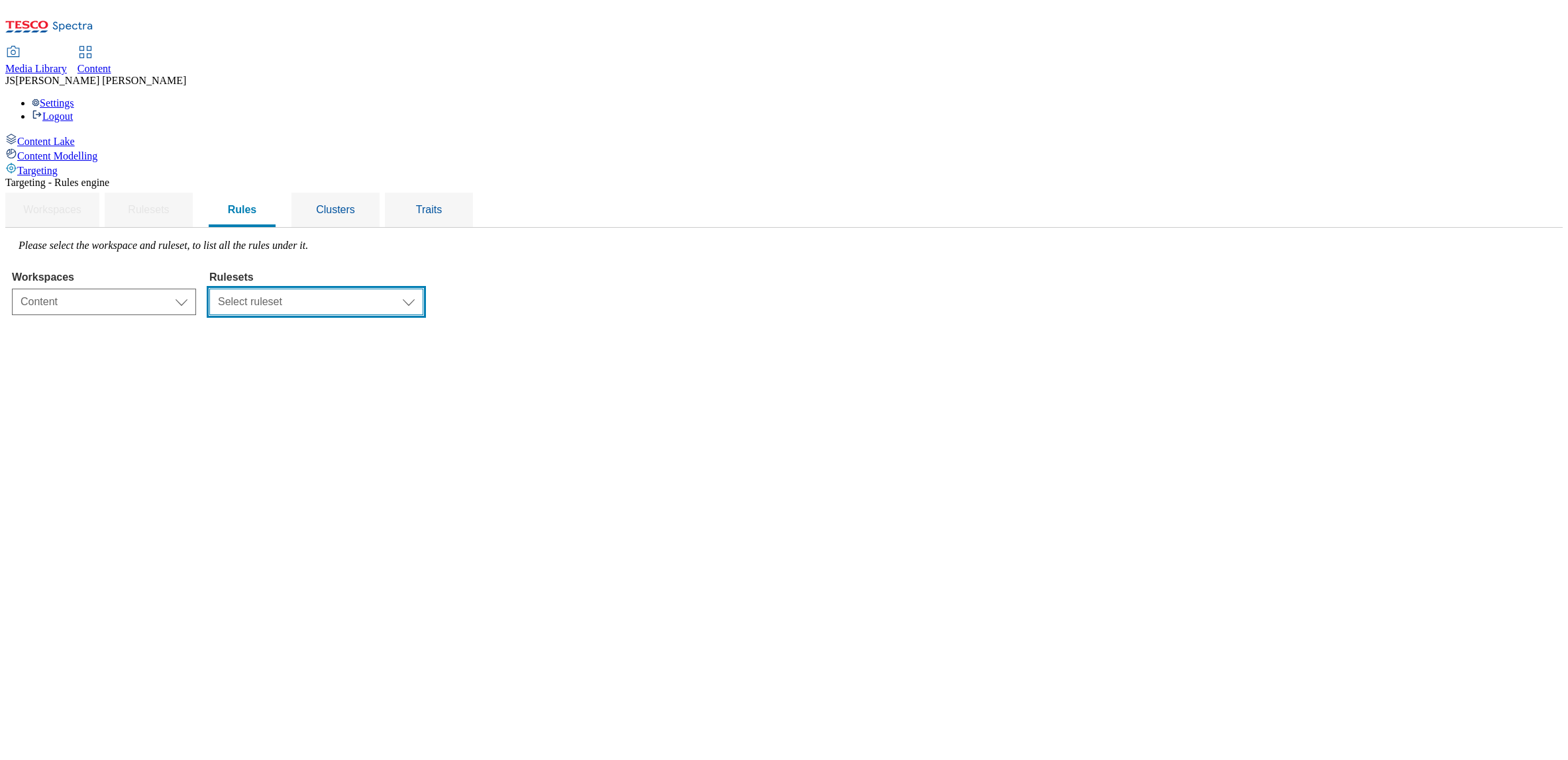
click at [423, 289] on select "Select ruleset clubcard-roi clubcard-website customer-engagement dotcom-roi ghs…" at bounding box center [317, 302] width 214 height 26
select select "48eb89cc-c22c-49b3-9be3-6f8cd5821d05"
click at [376, 289] on select "Select ruleset clubcard-roi clubcard-website customer-engagement dotcom-roi ghs…" at bounding box center [317, 302] width 214 height 26
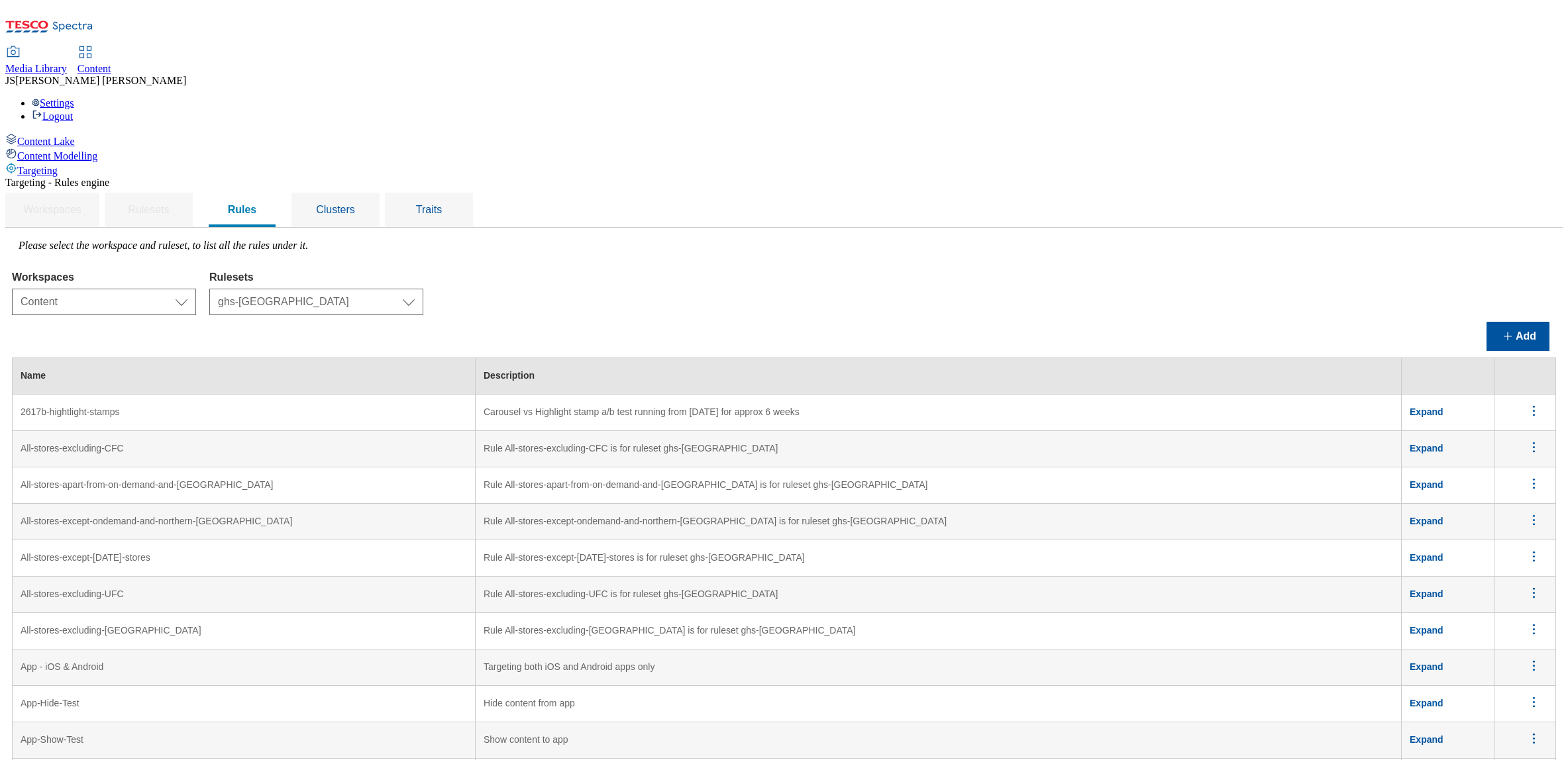
scroll to position [3918, 0]
